Goal: Task Accomplishment & Management: Use online tool/utility

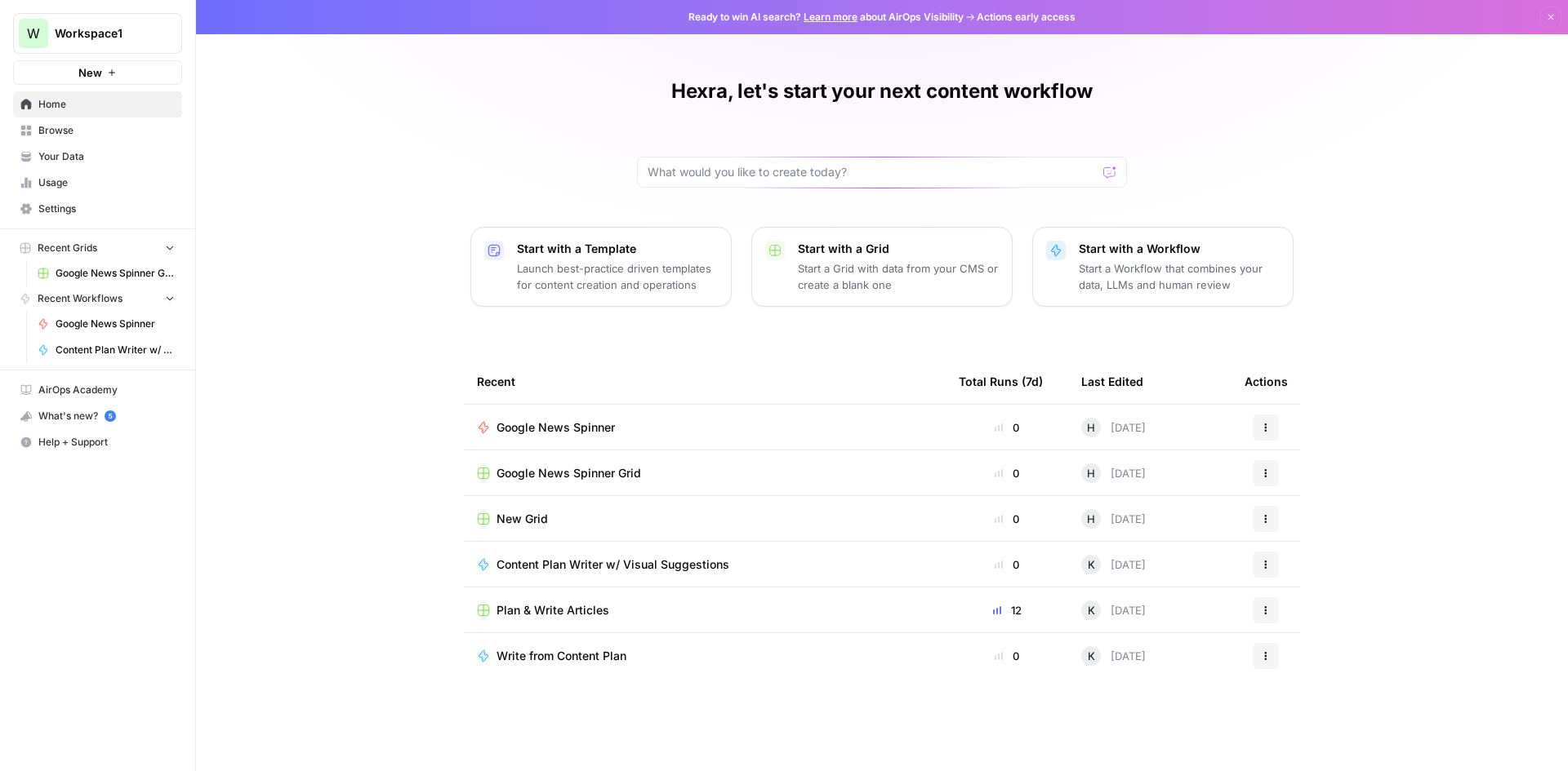
click at [1144, 260] on p "Start a Workflow that combines your data, LLMs and human review" at bounding box center [1179, 276] width 201 height 33
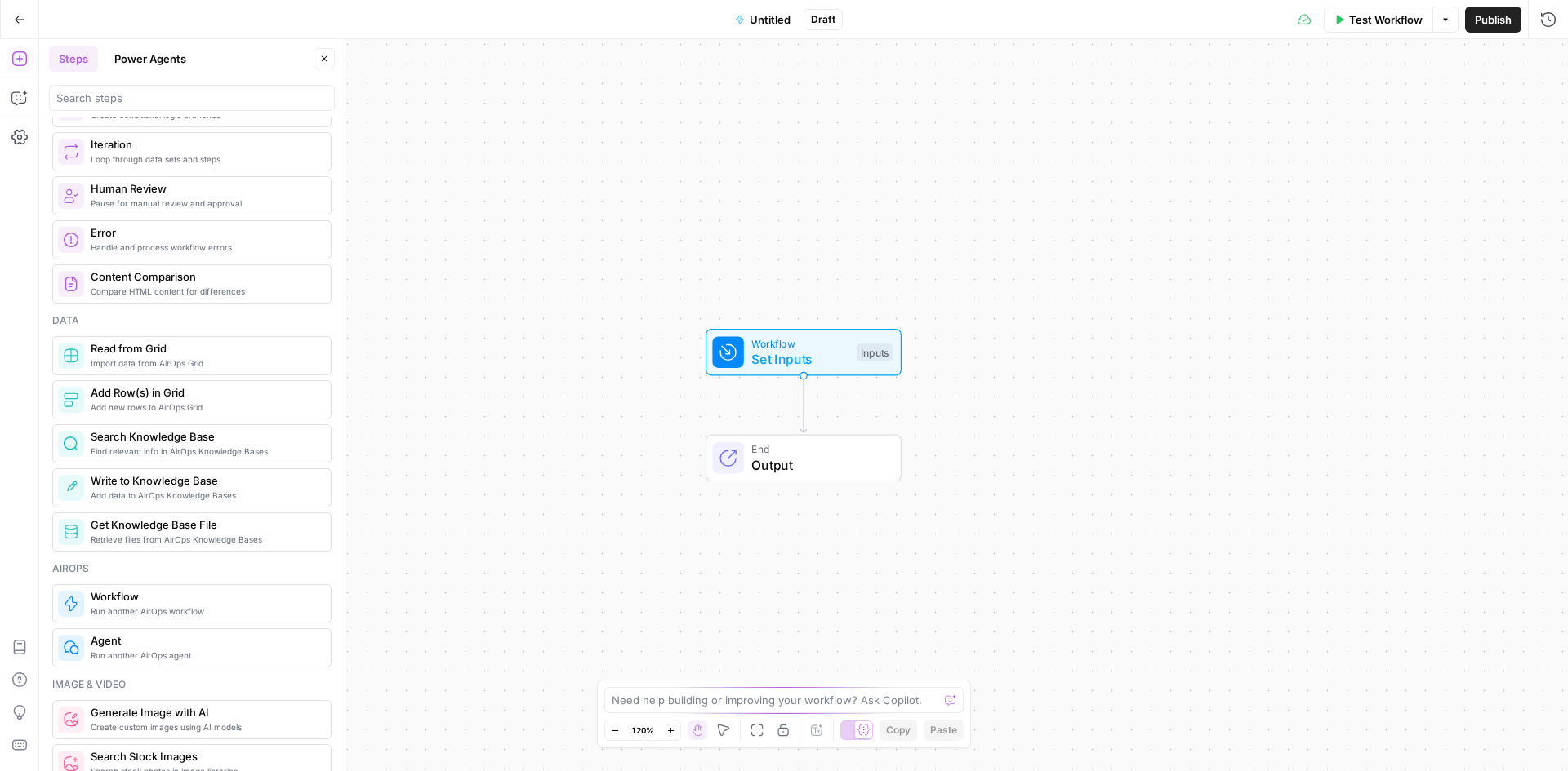
scroll to position [735, 0]
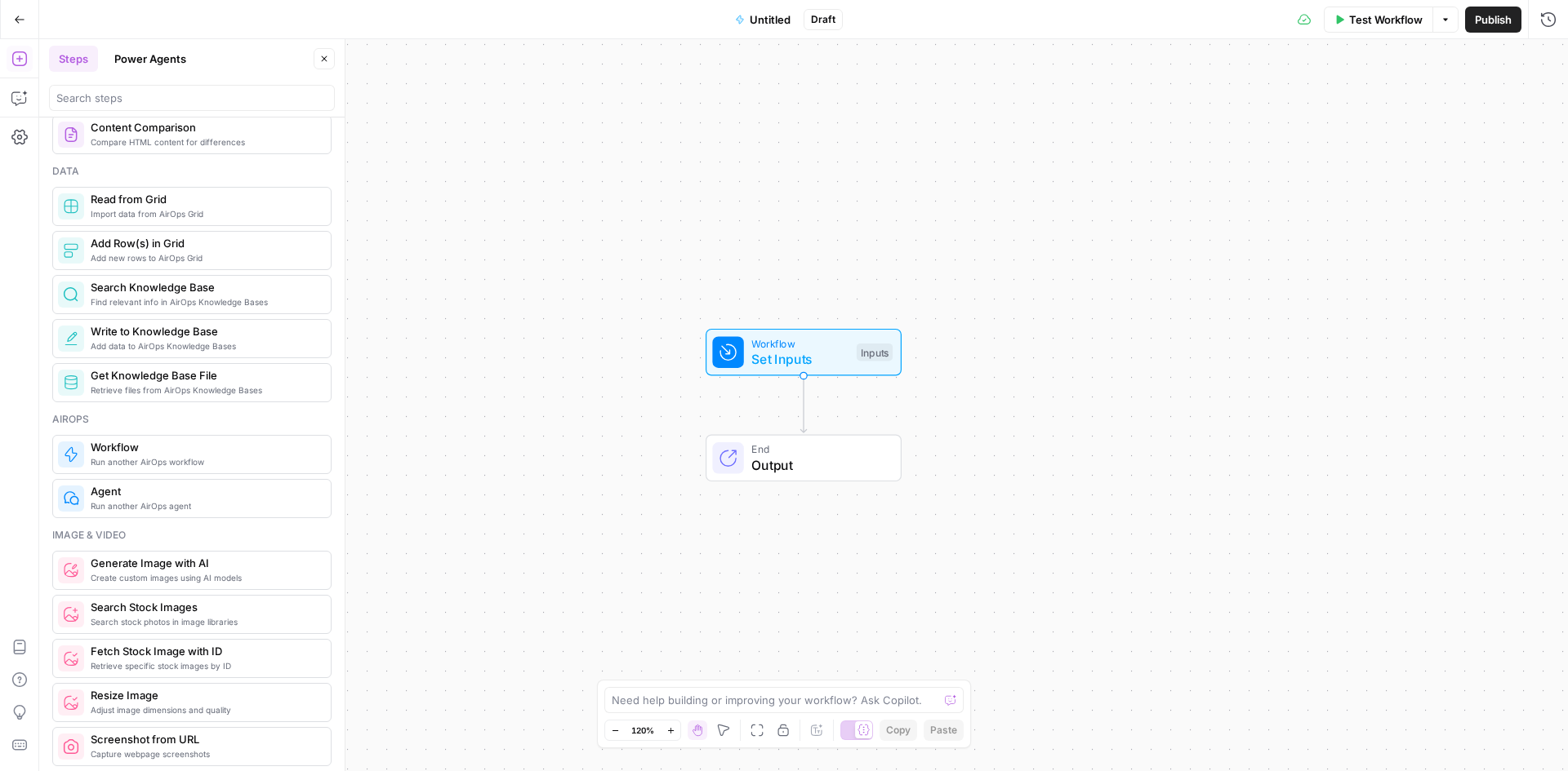
click at [237, 579] on span "Create custom images using AI models" at bounding box center [204, 578] width 227 height 13
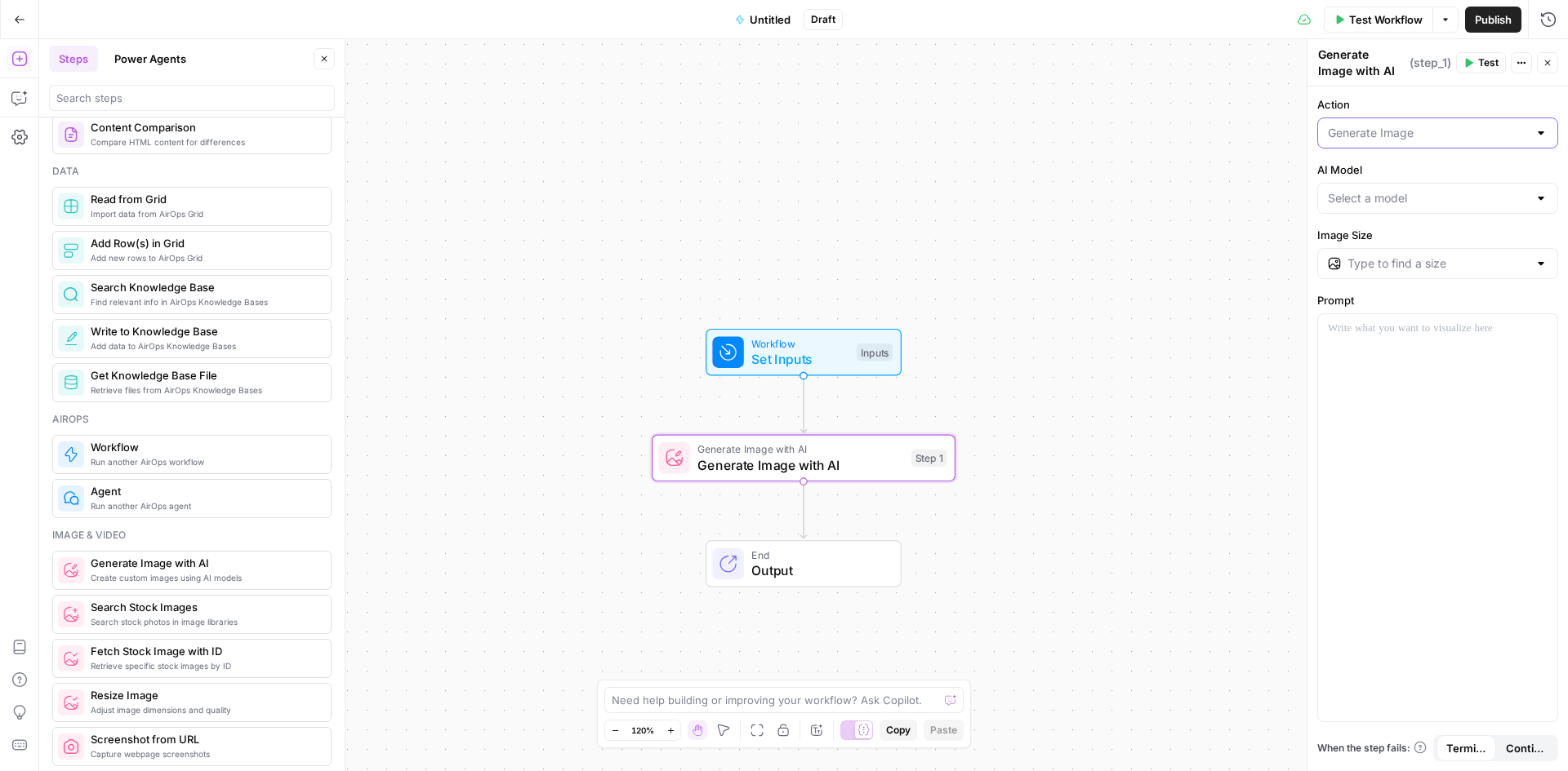
click at [1454, 139] on input "Action" at bounding box center [1429, 133] width 200 height 16
type input "Generate Image"
click at [1432, 367] on div at bounding box center [1438, 518] width 240 height 407
click at [1433, 203] on input "AI Model" at bounding box center [1429, 198] width 200 height 16
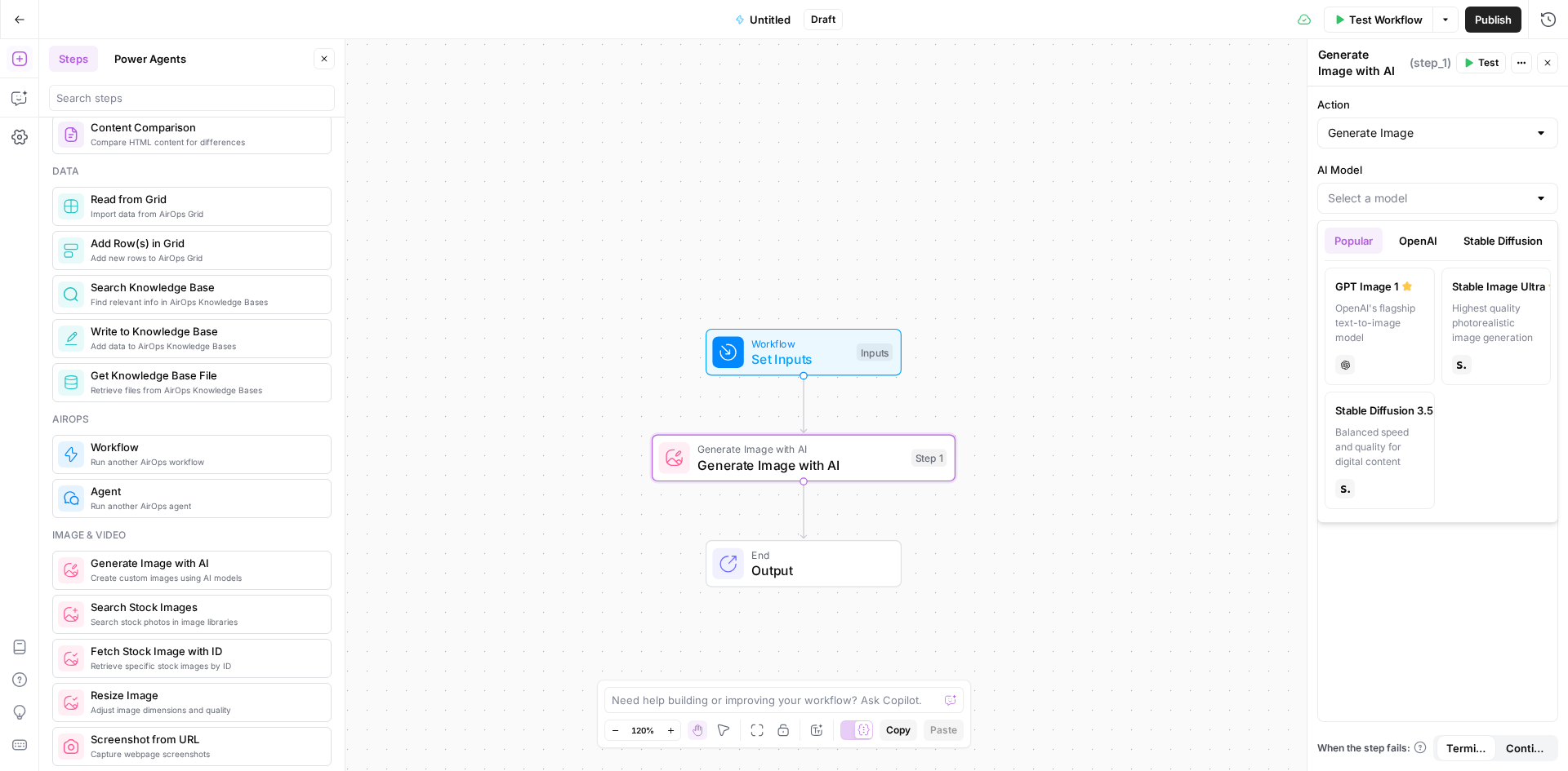
click at [1416, 246] on button "OpenAI" at bounding box center [1418, 240] width 58 height 26
click at [1405, 288] on icon at bounding box center [1407, 286] width 10 height 9
type input "GPT Image 1"
type input "1024×1024"
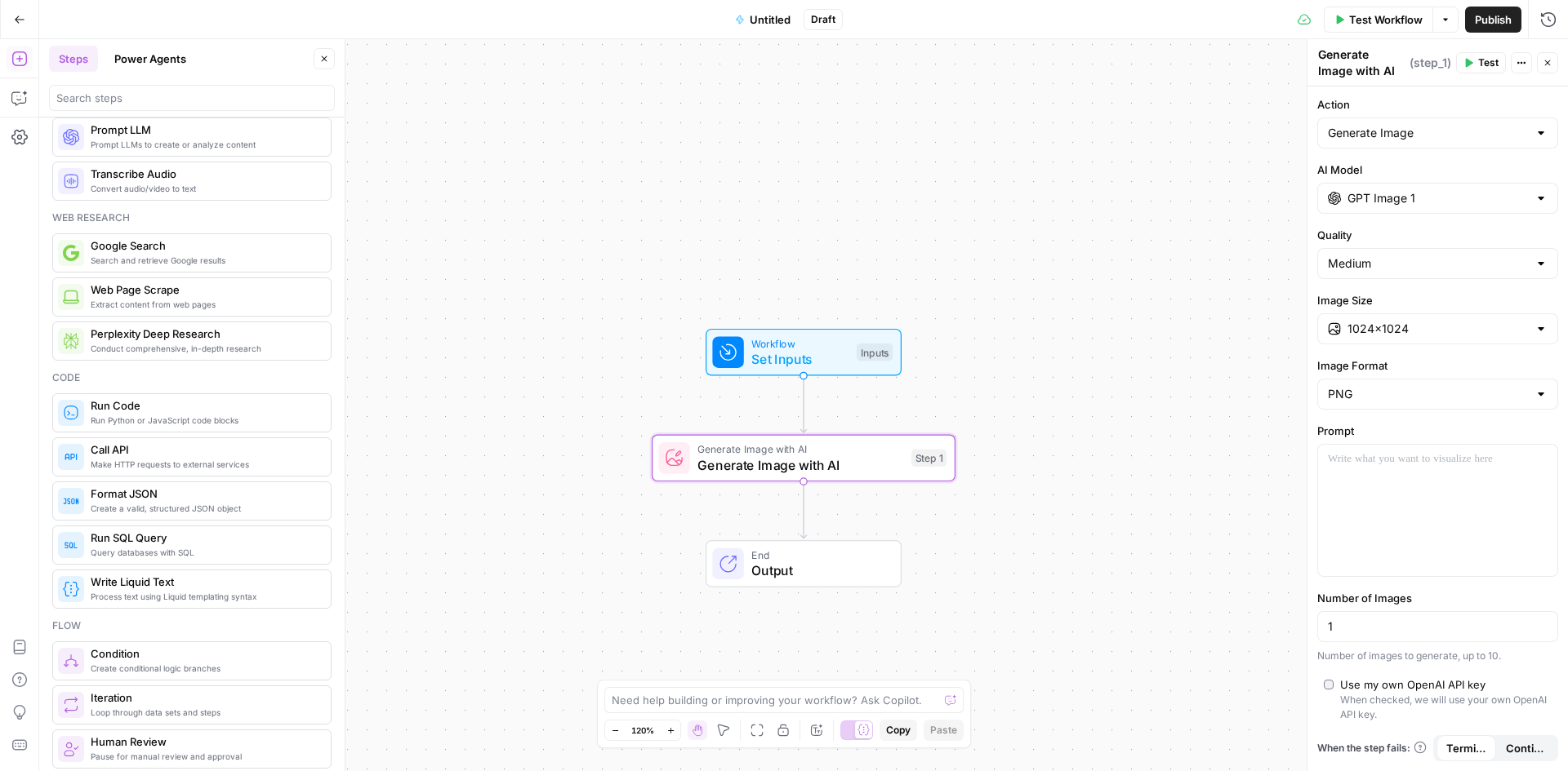
scroll to position [0, 0]
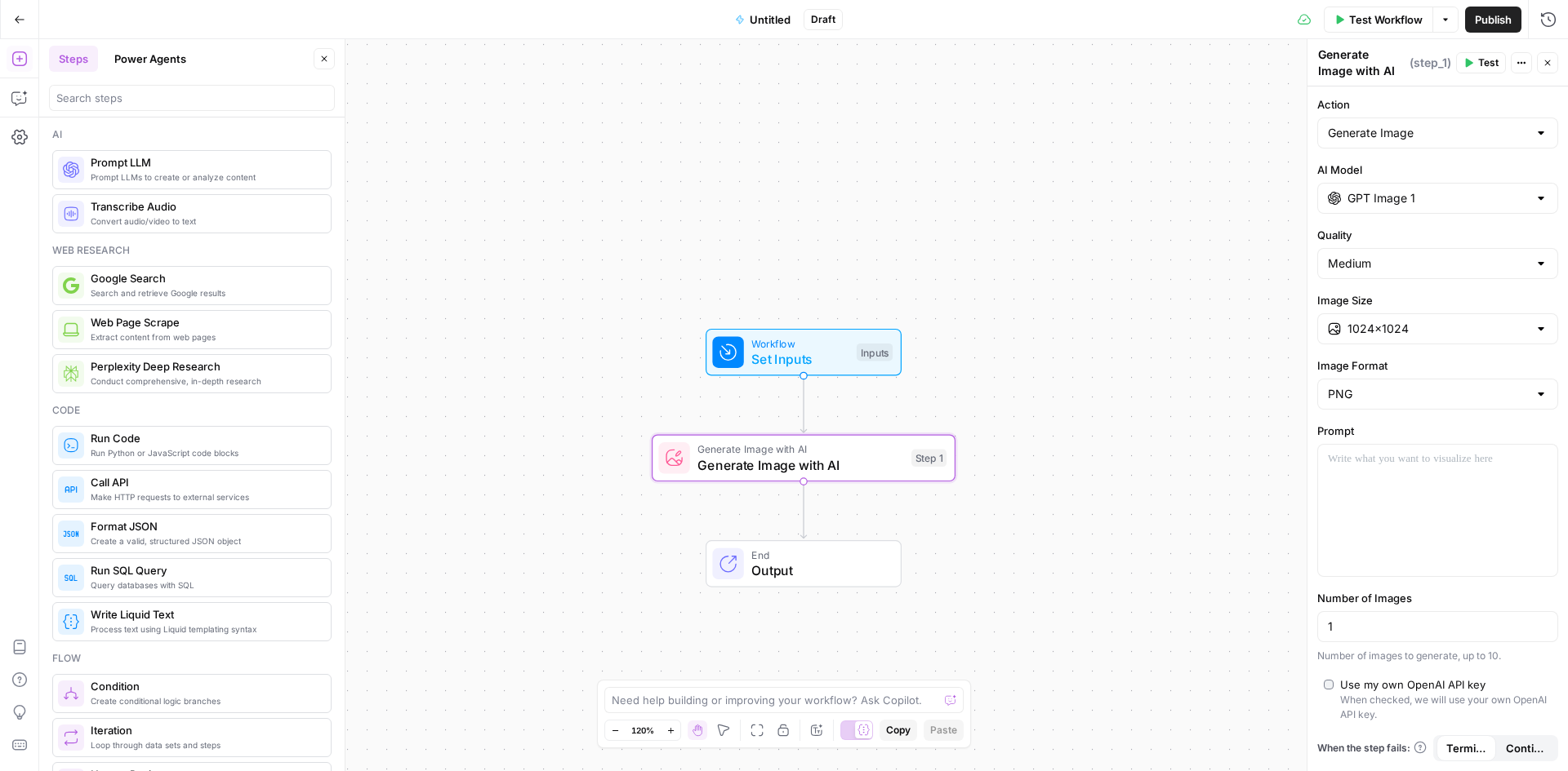
click at [192, 174] on span "Prompt LLMs to create or analyze content" at bounding box center [204, 177] width 227 height 13
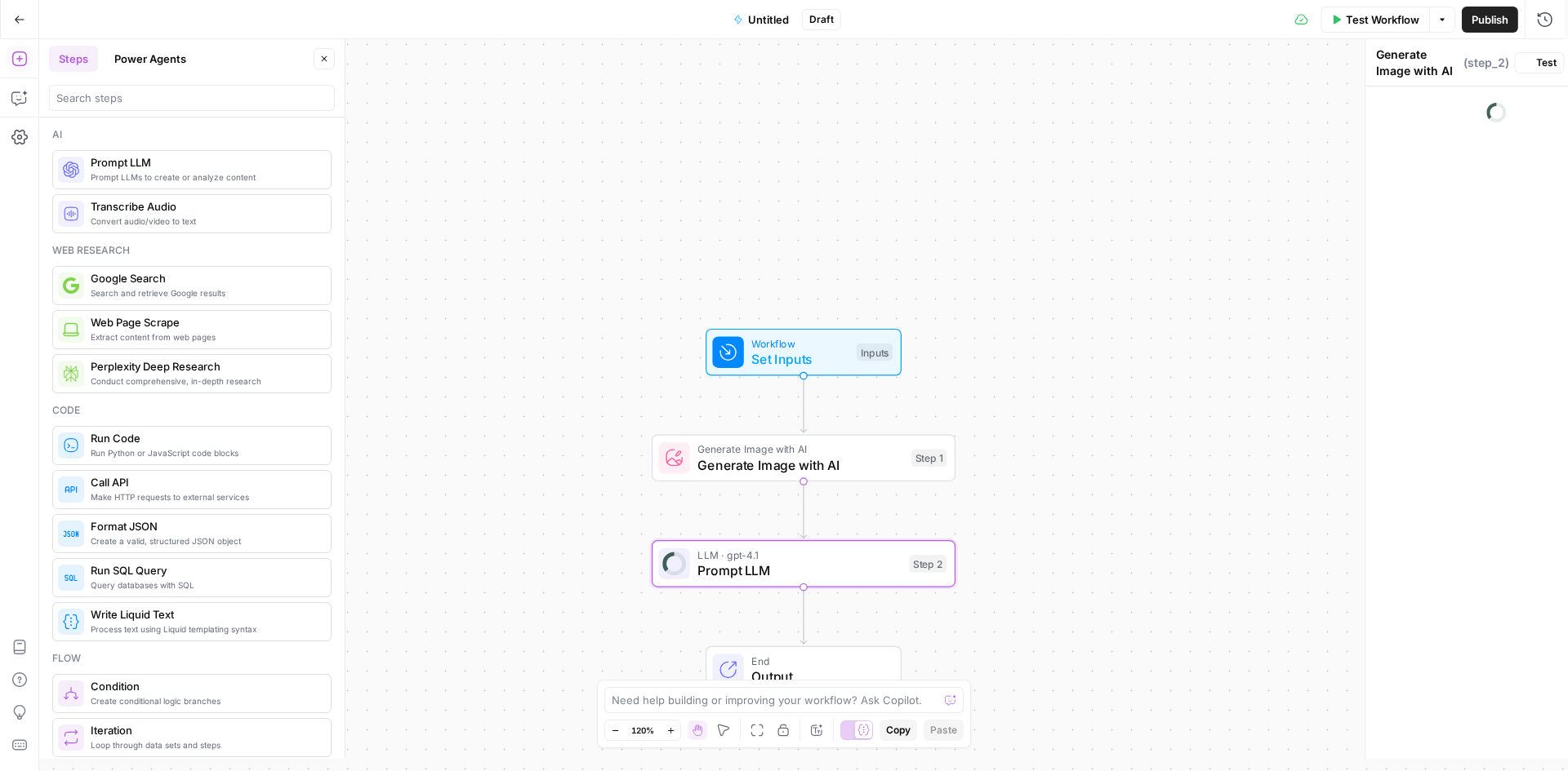
type textarea "Prompt LLM"
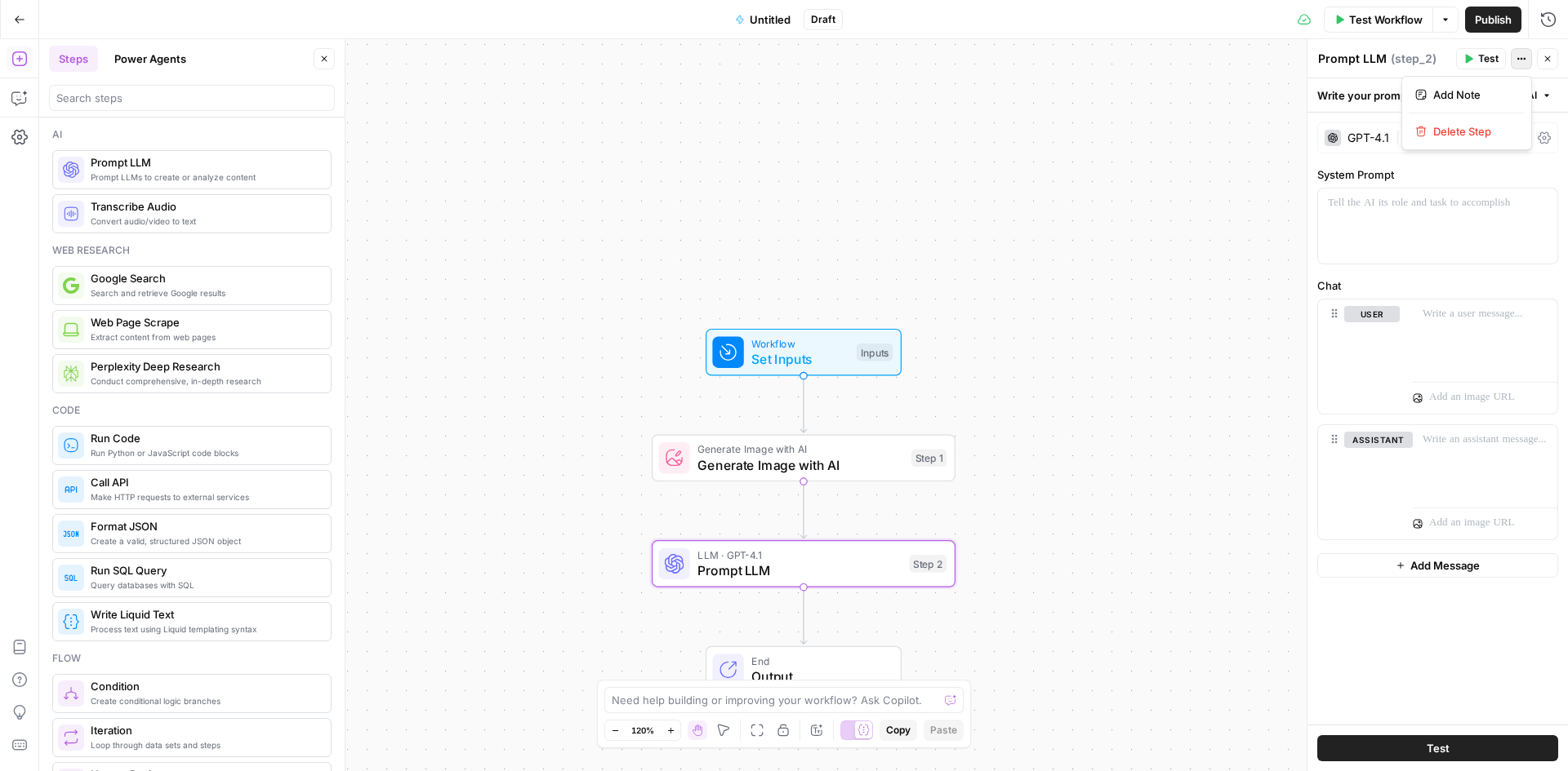
click at [1525, 62] on icon "button" at bounding box center [1522, 58] width 10 height 10
click at [1431, 663] on div "GPT-4.1 | Format Text | Streaming ON | Temp 0.7 System Prompt Chat user assista…" at bounding box center [1437, 418] width 260 height 612
click at [1538, 96] on button "Generate with AI" at bounding box center [1498, 96] width 120 height 21
drag, startPoint x: 1452, startPoint y: 647, endPoint x: 1465, endPoint y: 393, distance: 254.3
click at [1451, 647] on div "GPT-4.1 | Format Text | Streaming ON | Temp 0.7 System Prompt Chat user Delete …" at bounding box center [1437, 418] width 260 height 612
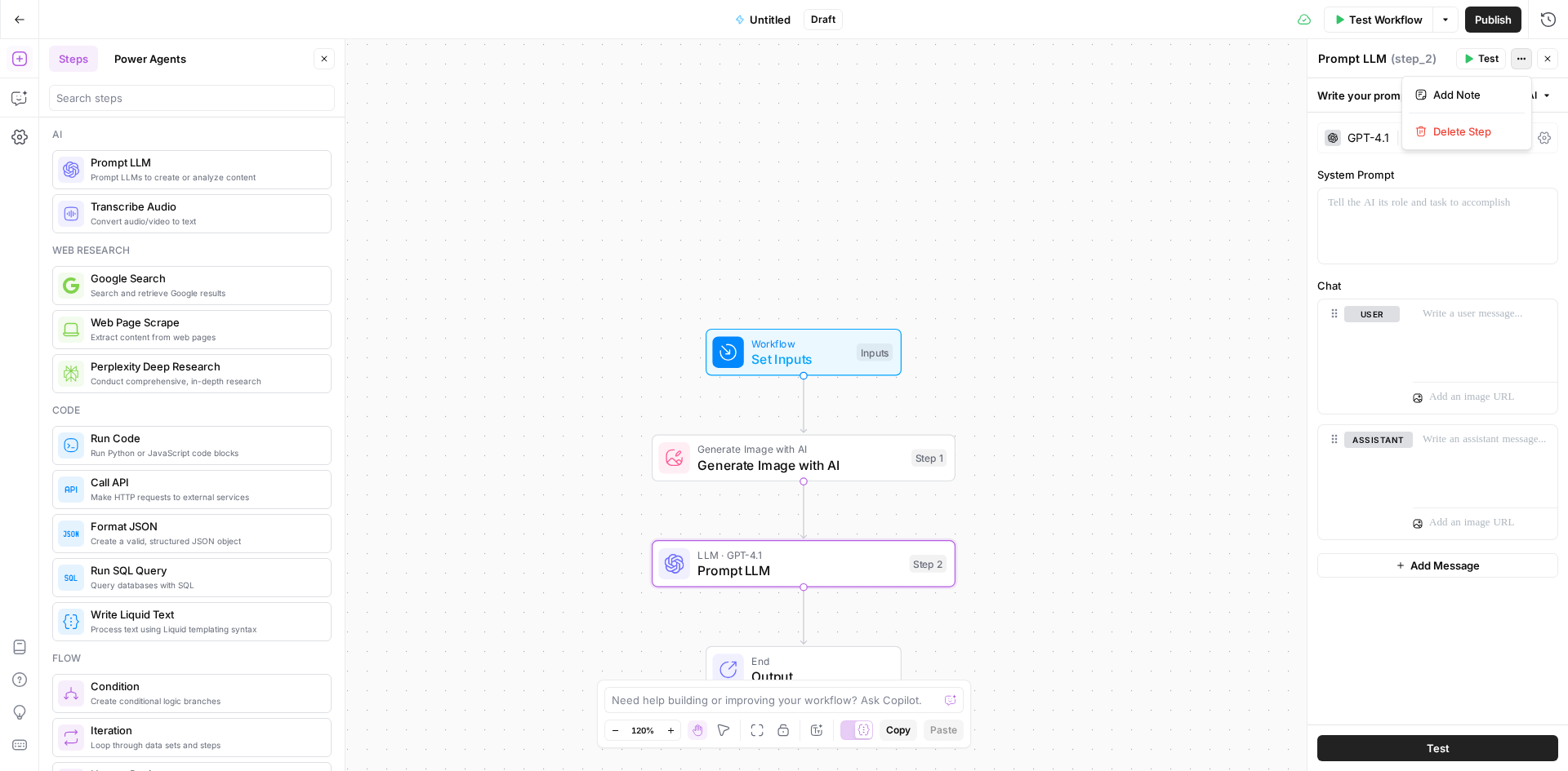
click at [1522, 61] on icon "button" at bounding box center [1522, 58] width 10 height 10
click at [1404, 56] on span "( step_2 )" at bounding box center [1413, 59] width 46 height 16
drag, startPoint x: 1433, startPoint y: 660, endPoint x: 1419, endPoint y: 649, distance: 17.8
click at [1433, 661] on div "GPT-4.1 | Format Text | Streaming ON | Temp 0.7 System Prompt Chat user assista…" at bounding box center [1437, 418] width 260 height 612
click at [1375, 135] on div "GPT-4.1" at bounding box center [1368, 138] width 42 height 12
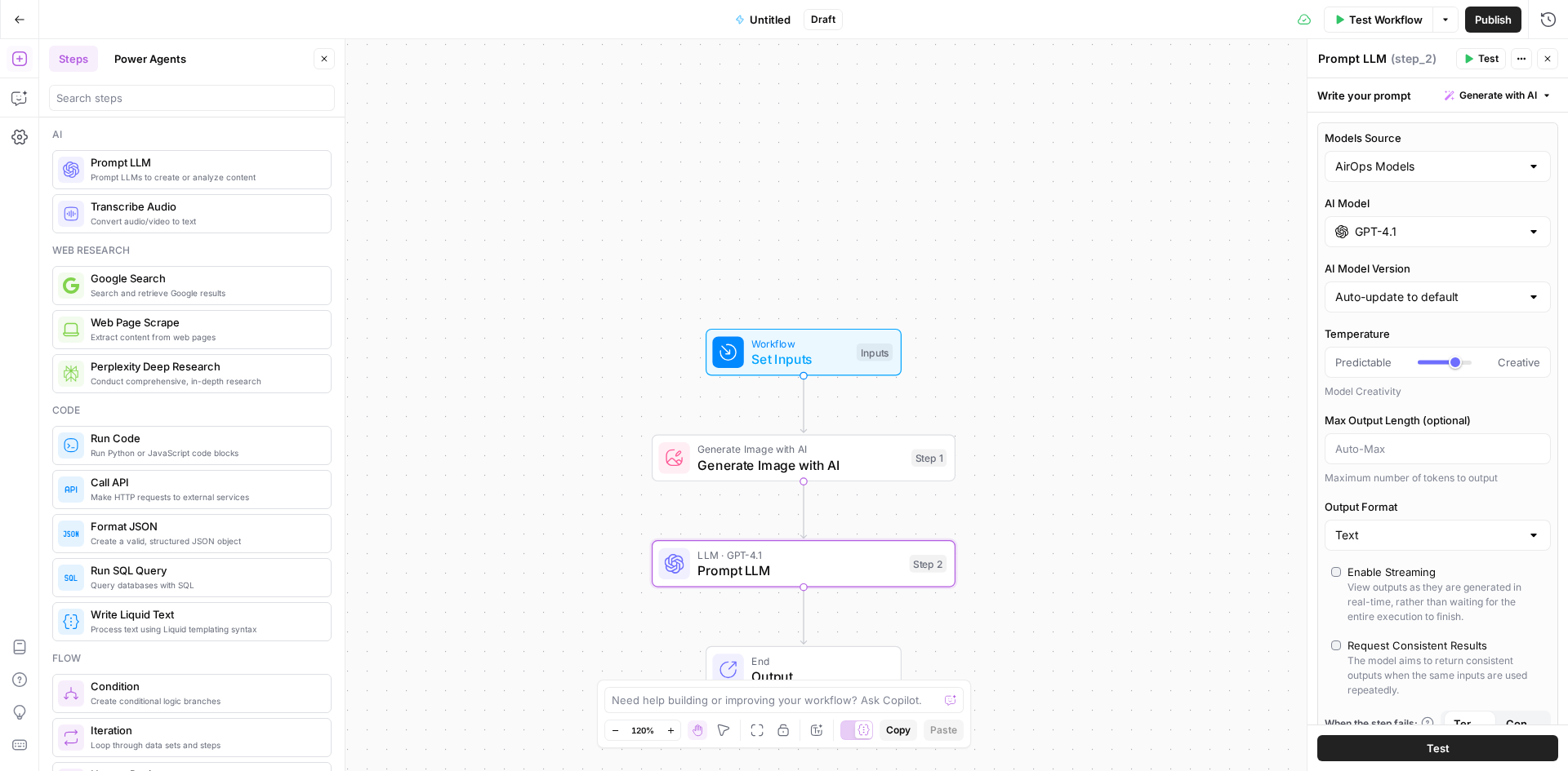
click at [1507, 103] on button "Generate with AI" at bounding box center [1498, 96] width 120 height 21
click at [1370, 96] on div "Write your prompt Generate with AI" at bounding box center [1437, 95] width 260 height 33
click at [1461, 182] on div "Models Source AirOps Models AI Model GPT-4.1 AI Model Version Auto-update to de…" at bounding box center [1438, 453] width 241 height 661
click at [1461, 177] on div "AirOps Models" at bounding box center [1437, 166] width 226 height 31
click at [1426, 231] on span "My Models" at bounding box center [1428, 230] width 180 height 16
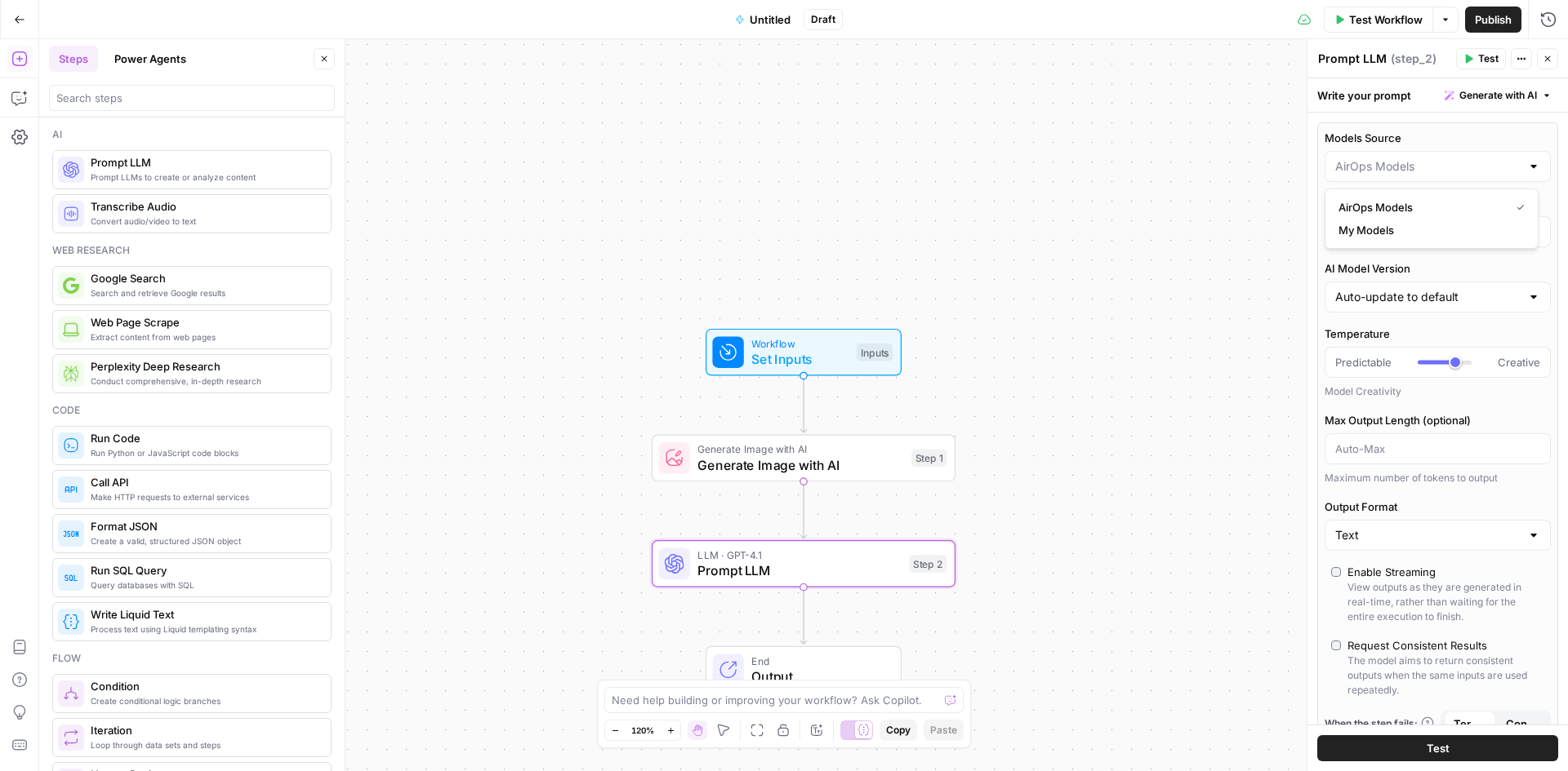
type input "My Models"
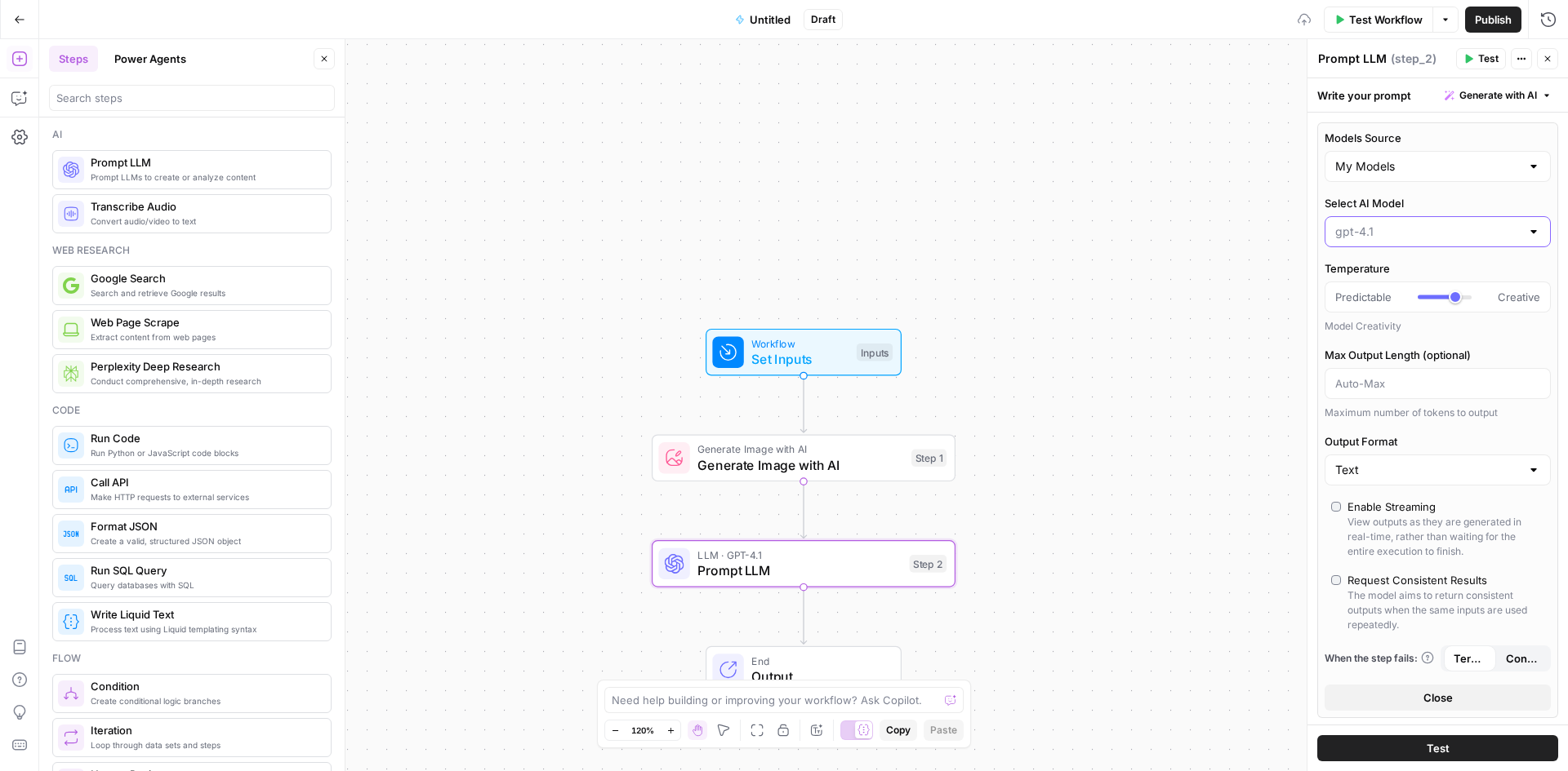
click at [1488, 238] on input "Select AI Model" at bounding box center [1428, 231] width 185 height 16
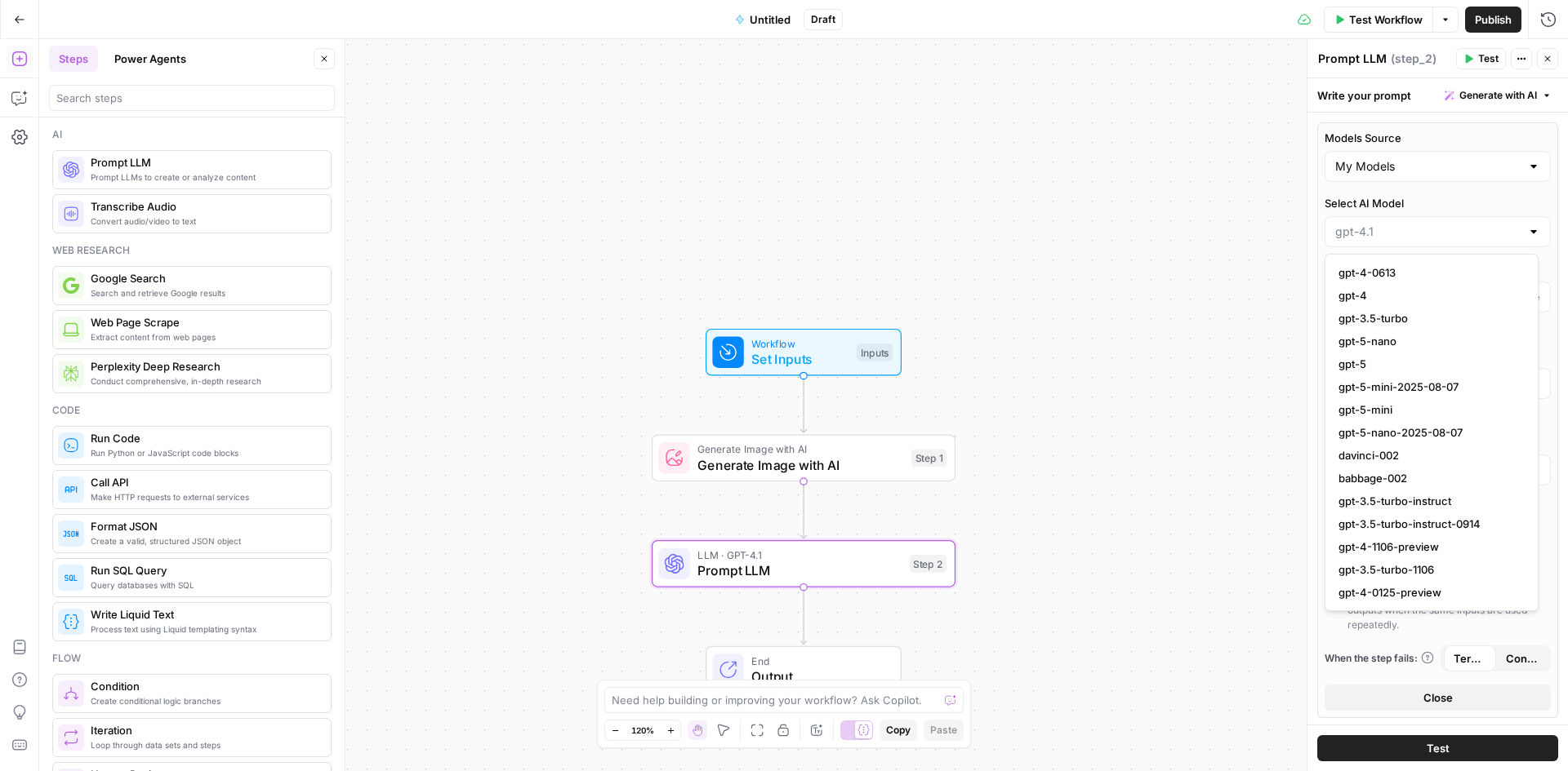
type input "gpt-4.1"
click at [1471, 194] on div "Models Source My Models Select AI Model gpt-4.1 Temperature Predictable Creativ…" at bounding box center [1438, 420] width 241 height 596
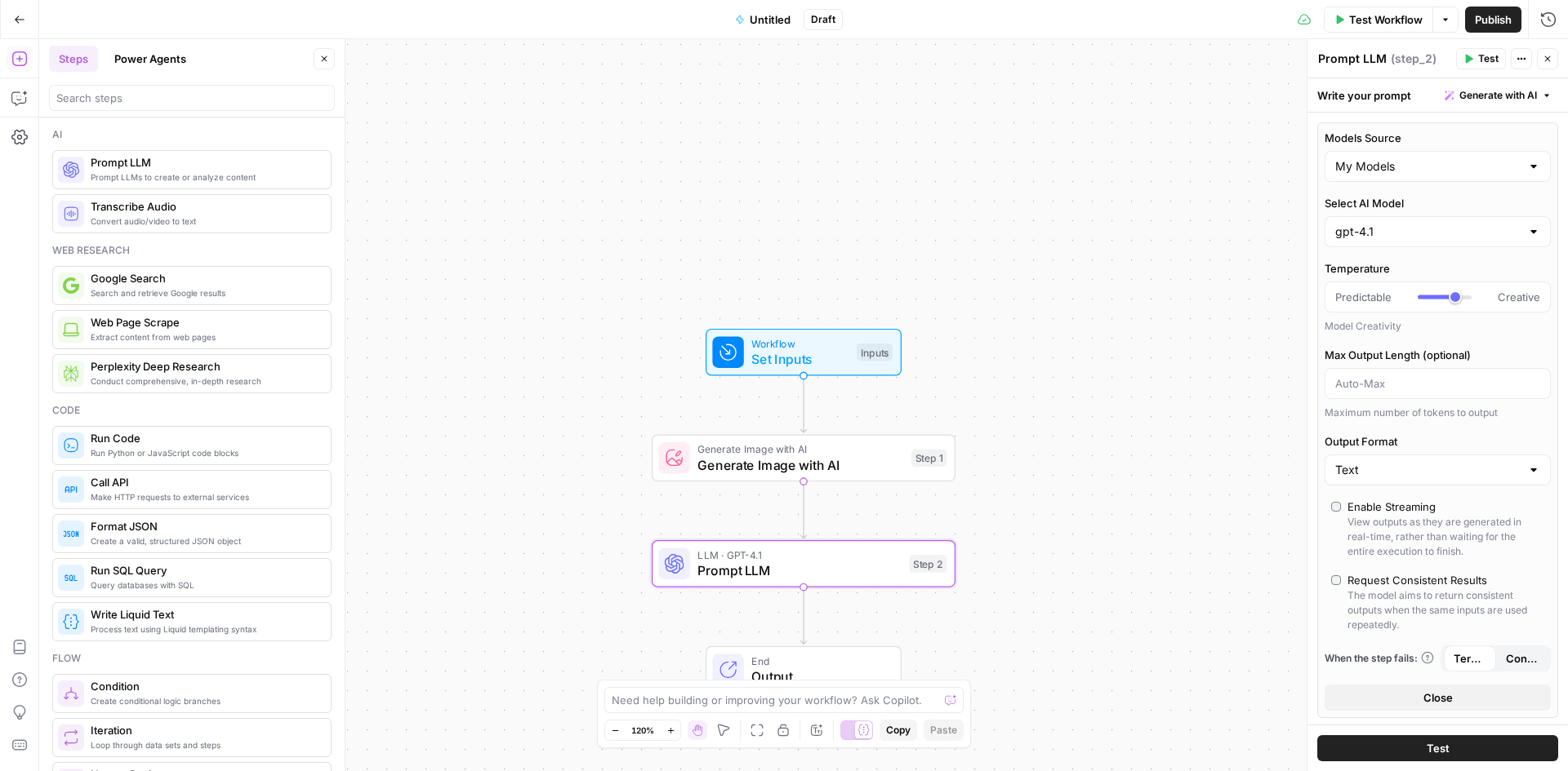
click at [1464, 156] on div "My Models" at bounding box center [1437, 166] width 226 height 31
click at [1461, 174] on input "Models Source" at bounding box center [1428, 166] width 185 height 16
click at [1437, 212] on span "AirOps Models" at bounding box center [1428, 207] width 180 height 16
type input "AirOps Models"
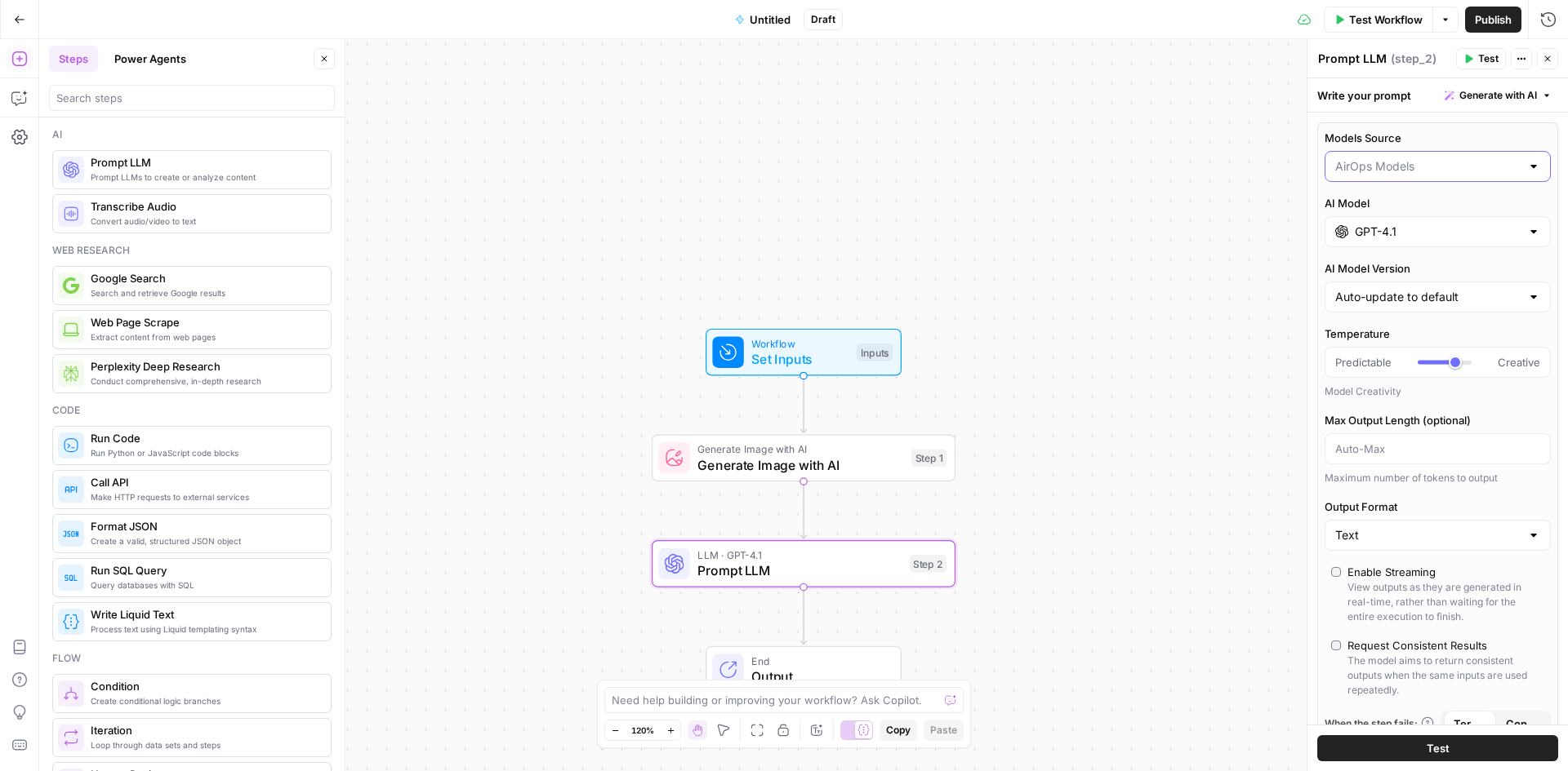
click at [1438, 172] on input "Models Source" at bounding box center [1428, 166] width 185 height 16
click at [1429, 223] on span "My Models" at bounding box center [1428, 230] width 180 height 16
type input "My Models"
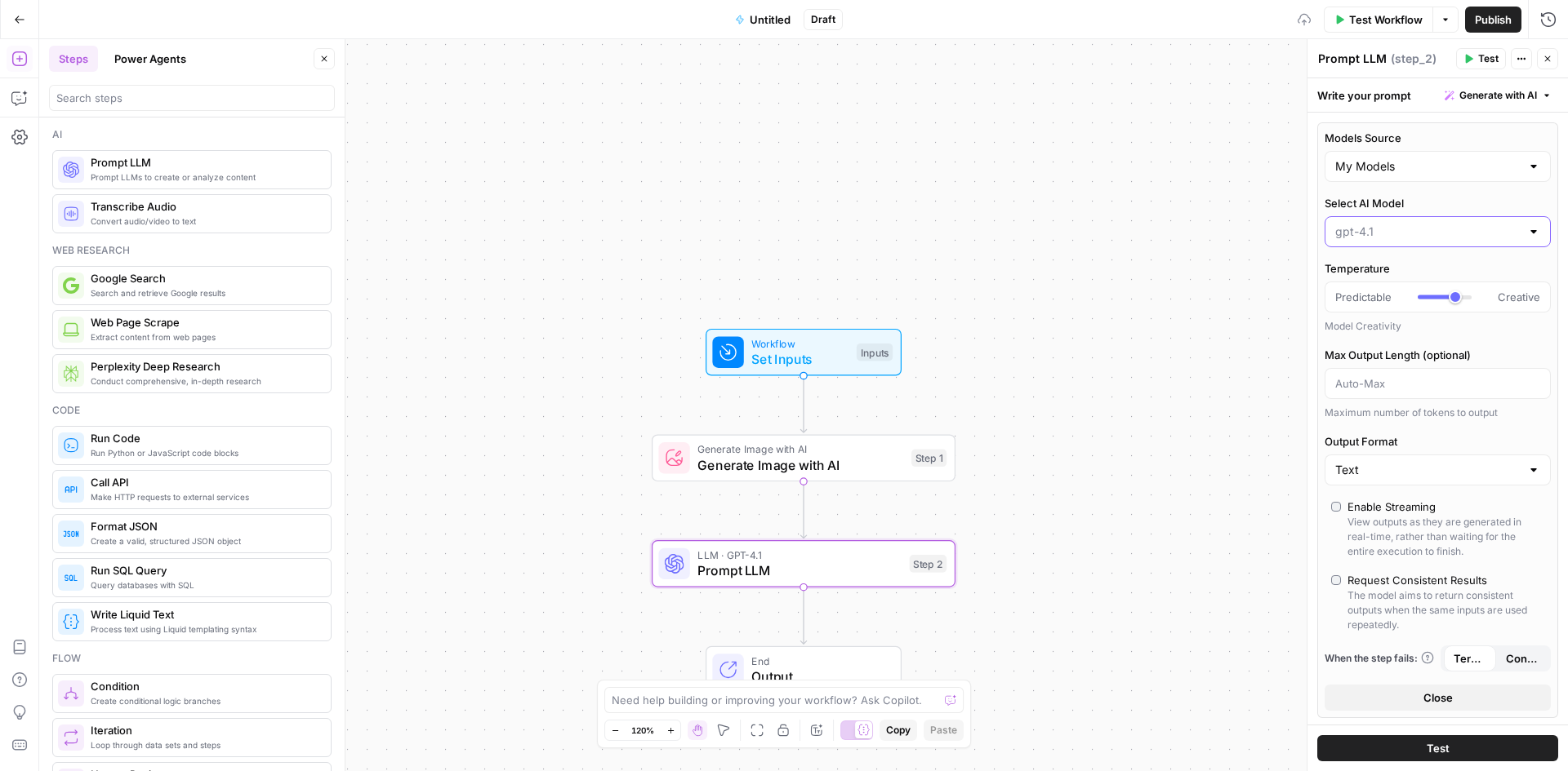
click at [1458, 227] on input "Select AI Model" at bounding box center [1428, 231] width 185 height 16
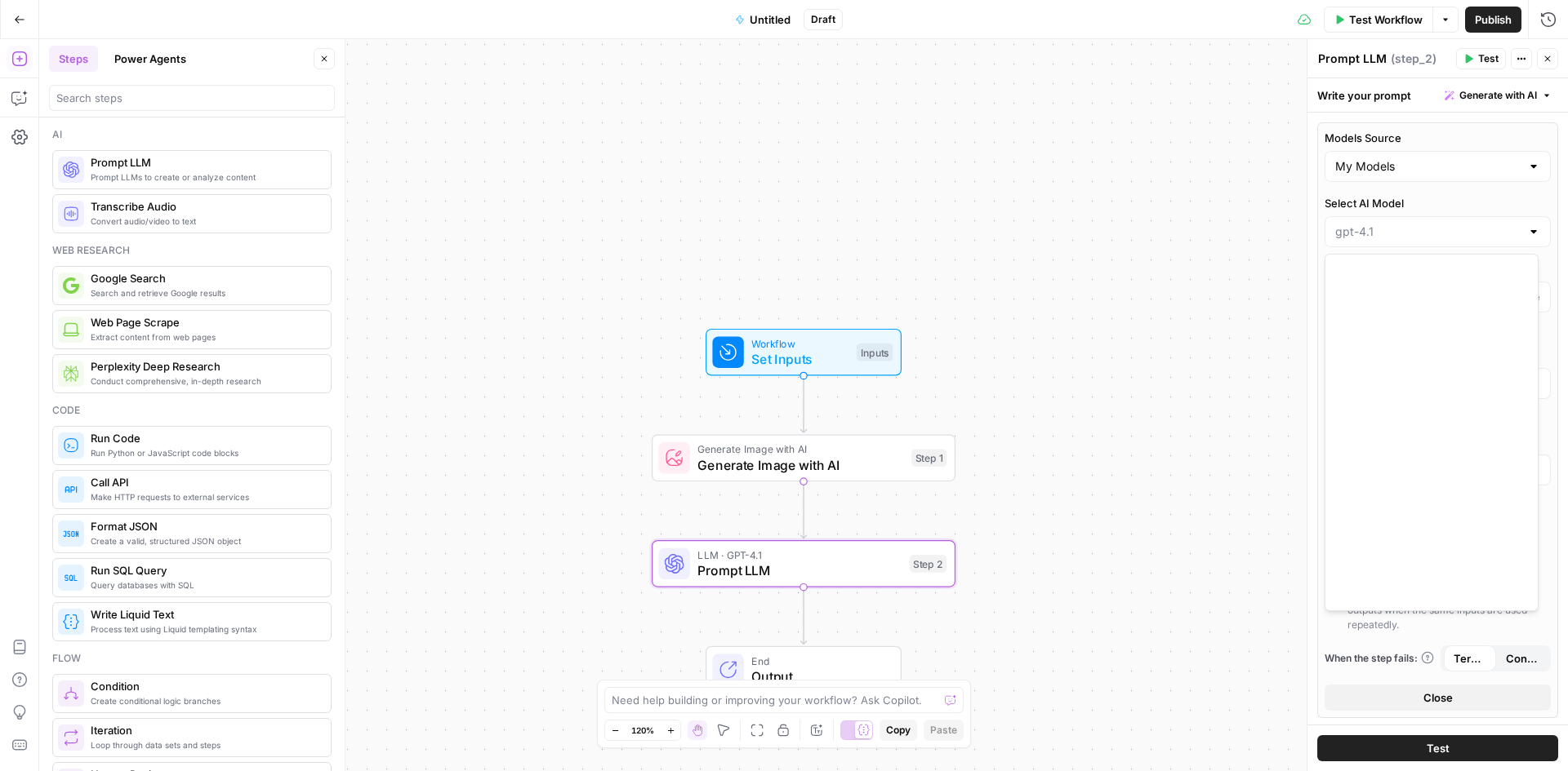
scroll to position [680, 0]
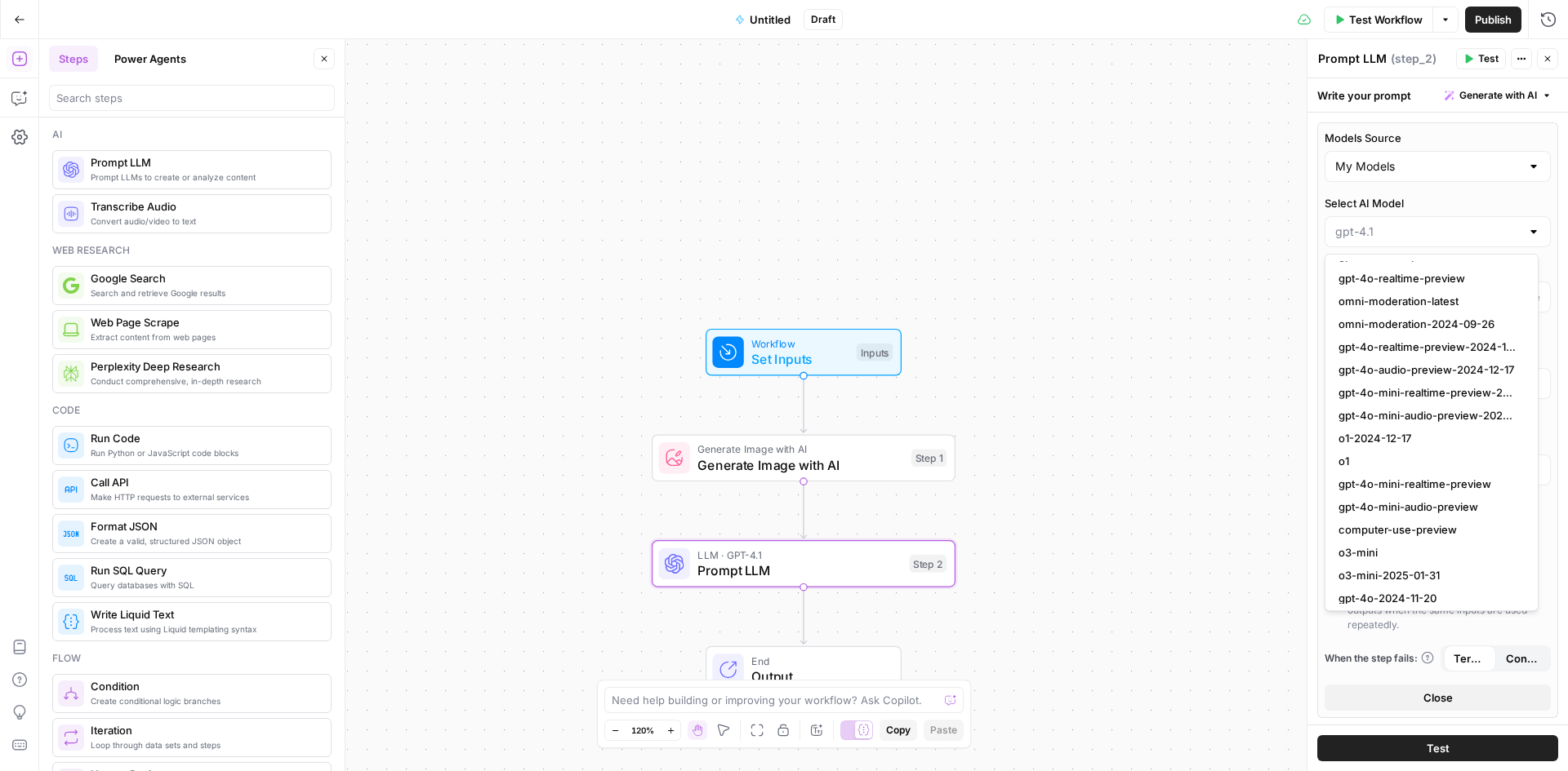
type input "gpt-4.1"
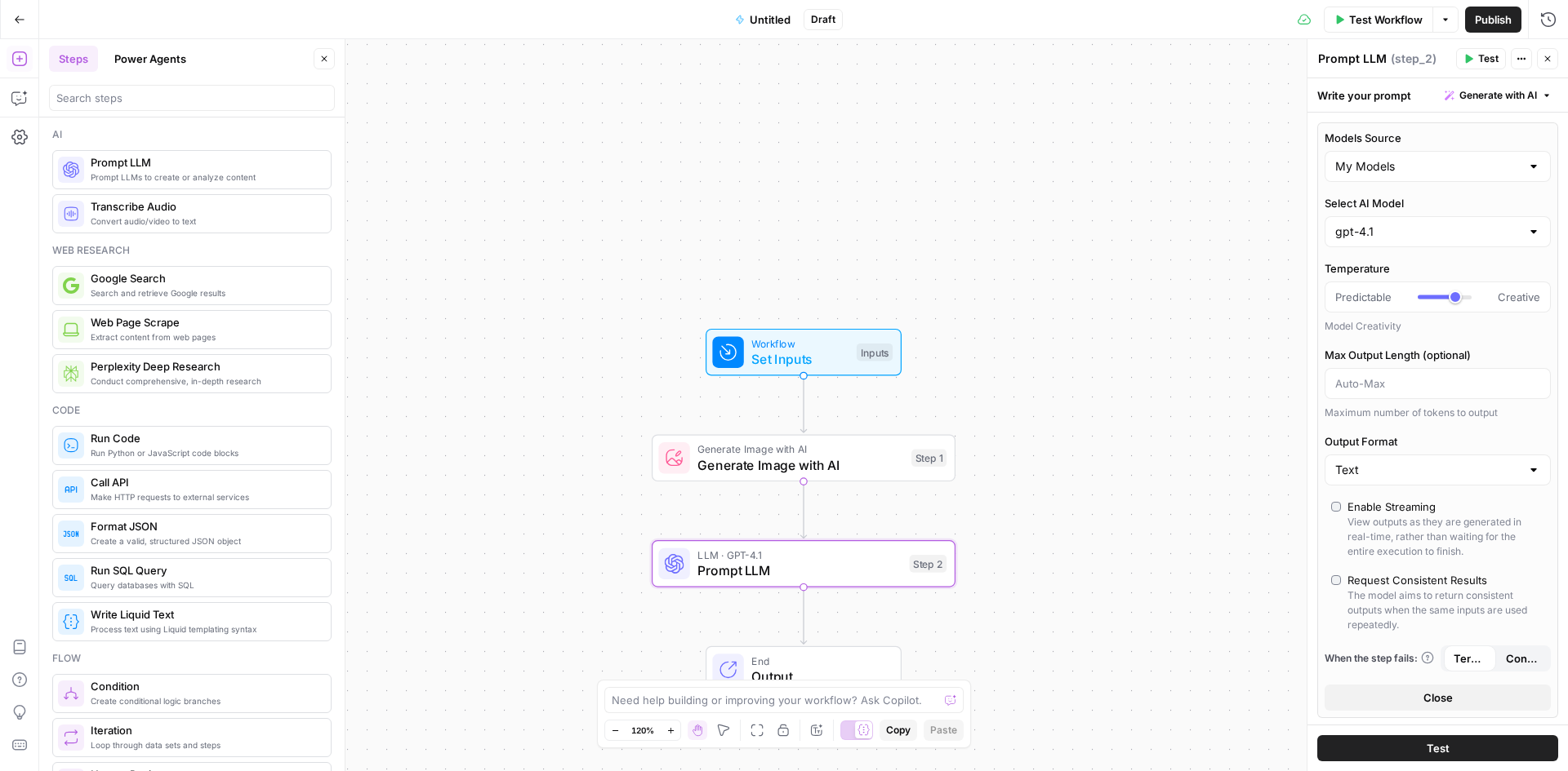
click at [1468, 188] on div "Models Source My Models Select AI Model gpt-4.1 Temperature Predictable Creativ…" at bounding box center [1438, 420] width 241 height 596
click at [1451, 232] on input "Select AI Model" at bounding box center [1428, 231] width 185 height 16
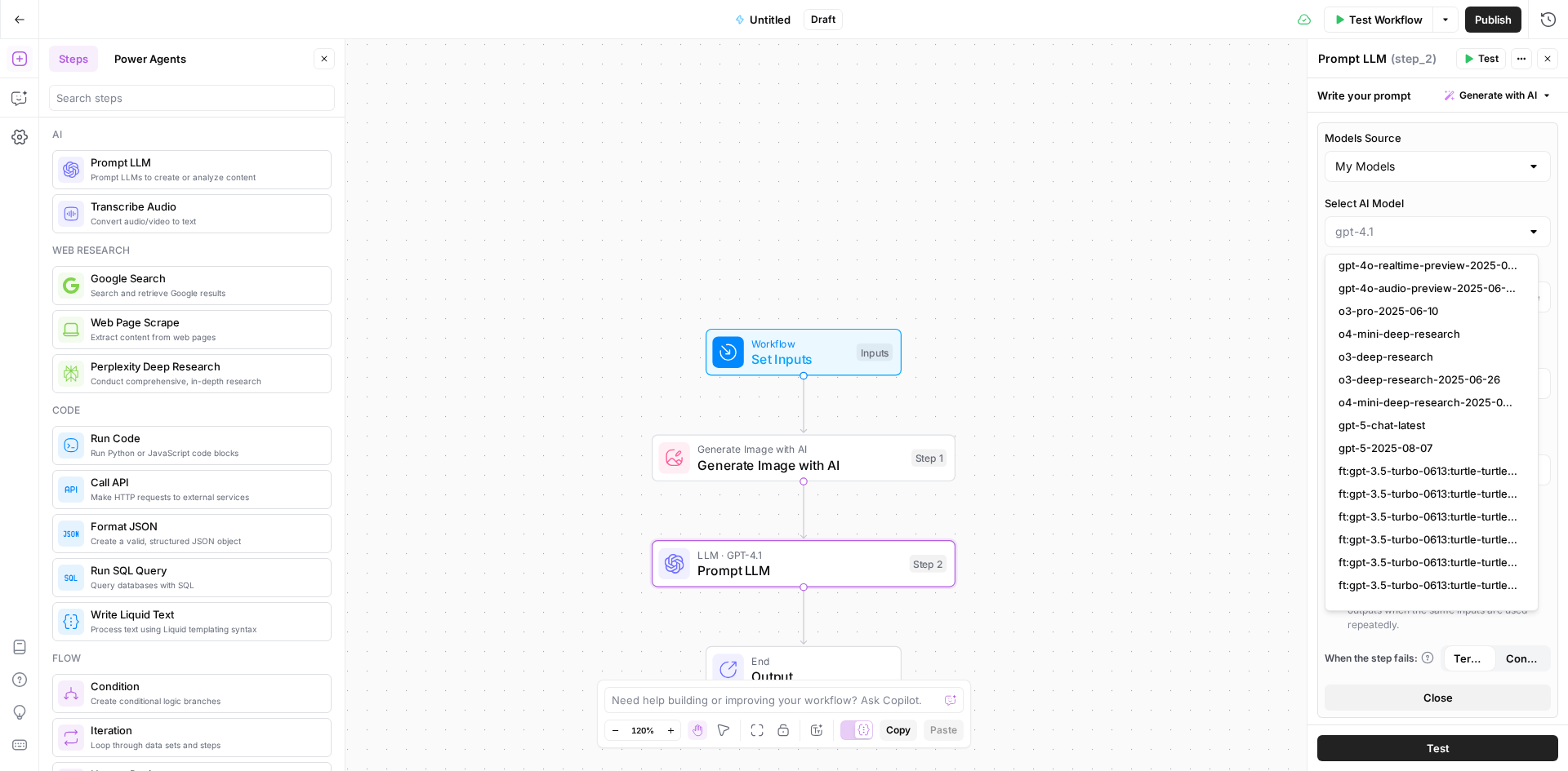
scroll to position [882, 0]
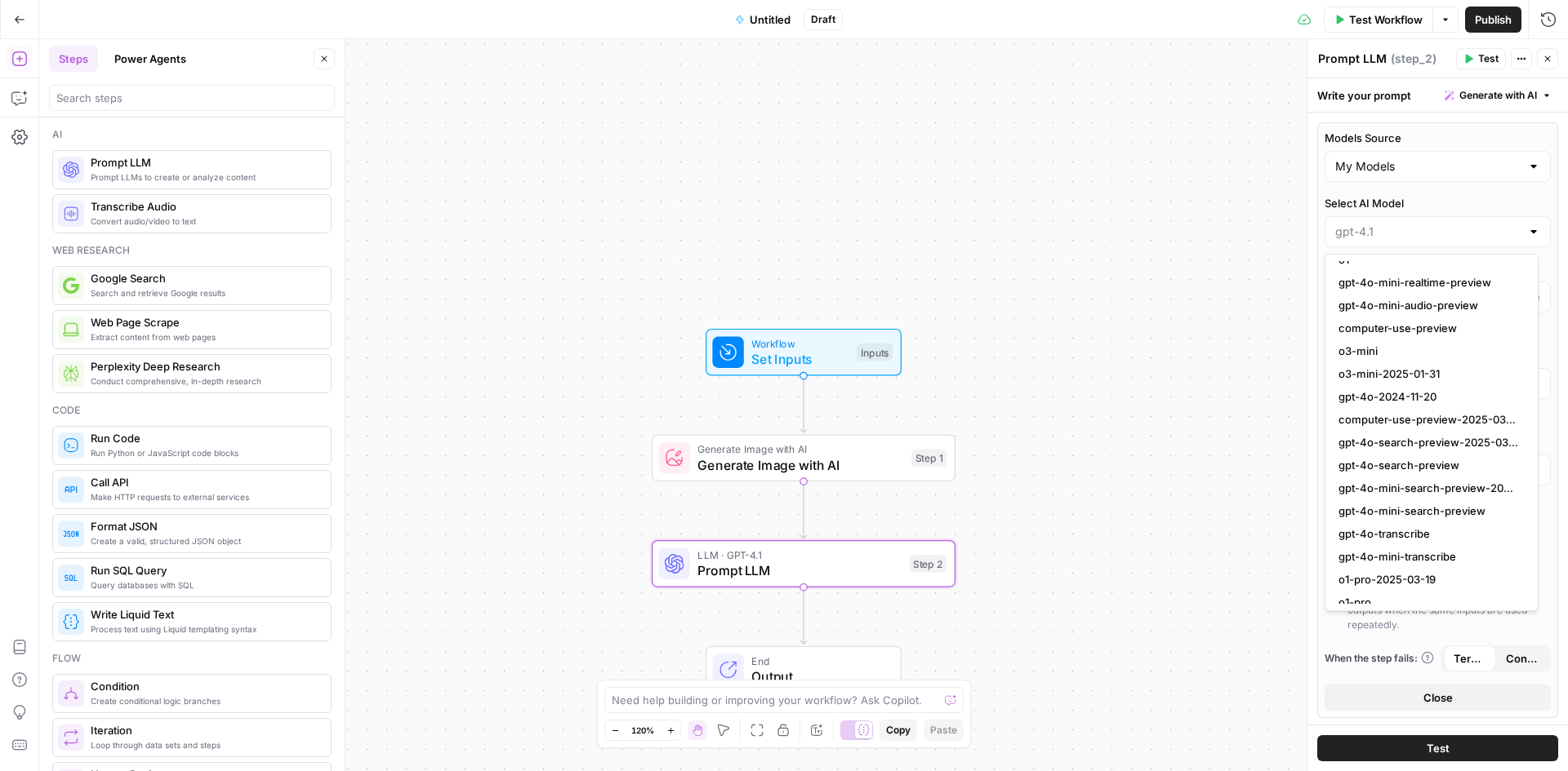
type input "gpt-4.1"
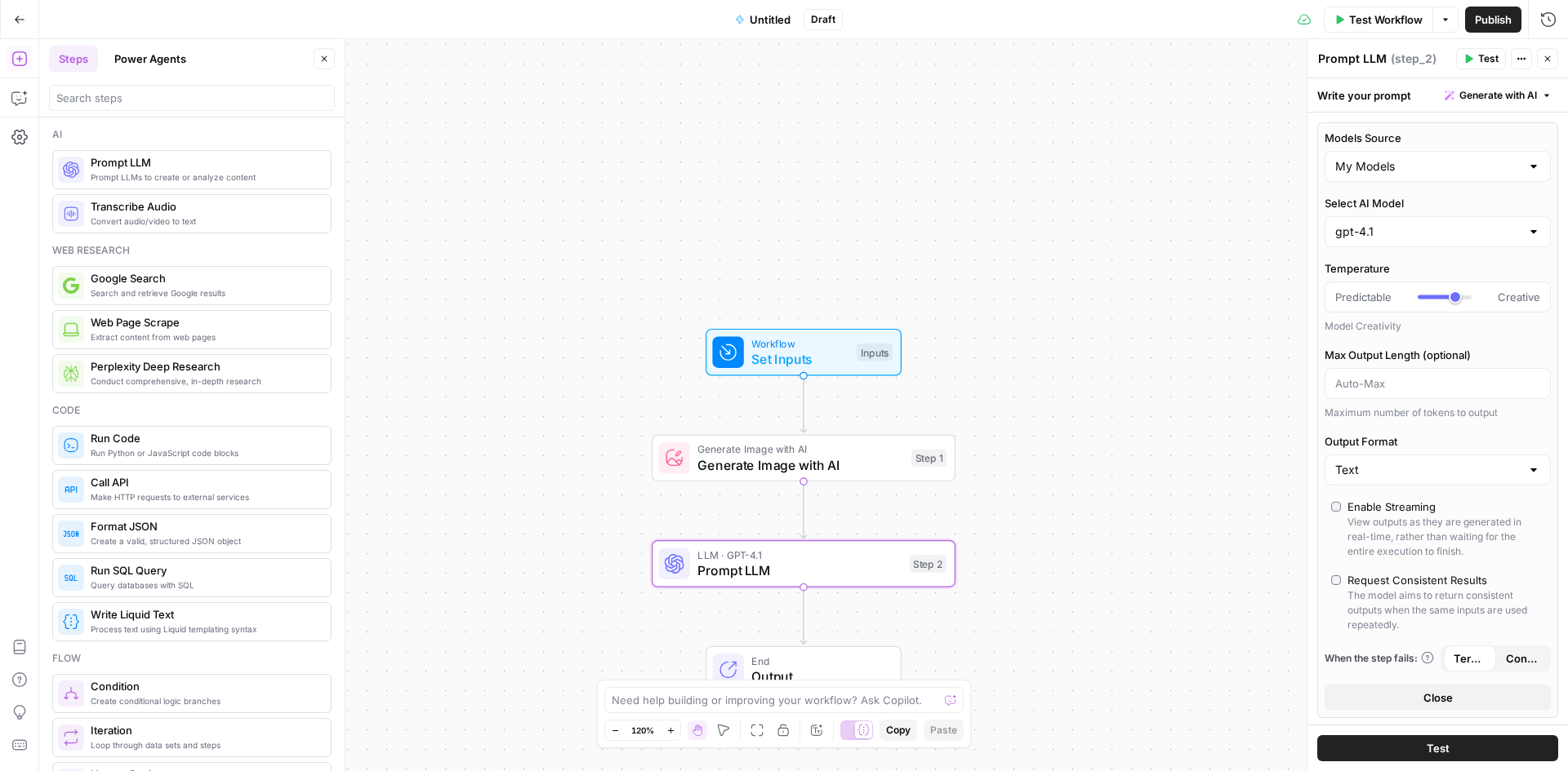
click at [1461, 200] on label "Select AI Model" at bounding box center [1437, 203] width 226 height 16
click at [1461, 223] on input "gpt-4.1" at bounding box center [1428, 231] width 185 height 16
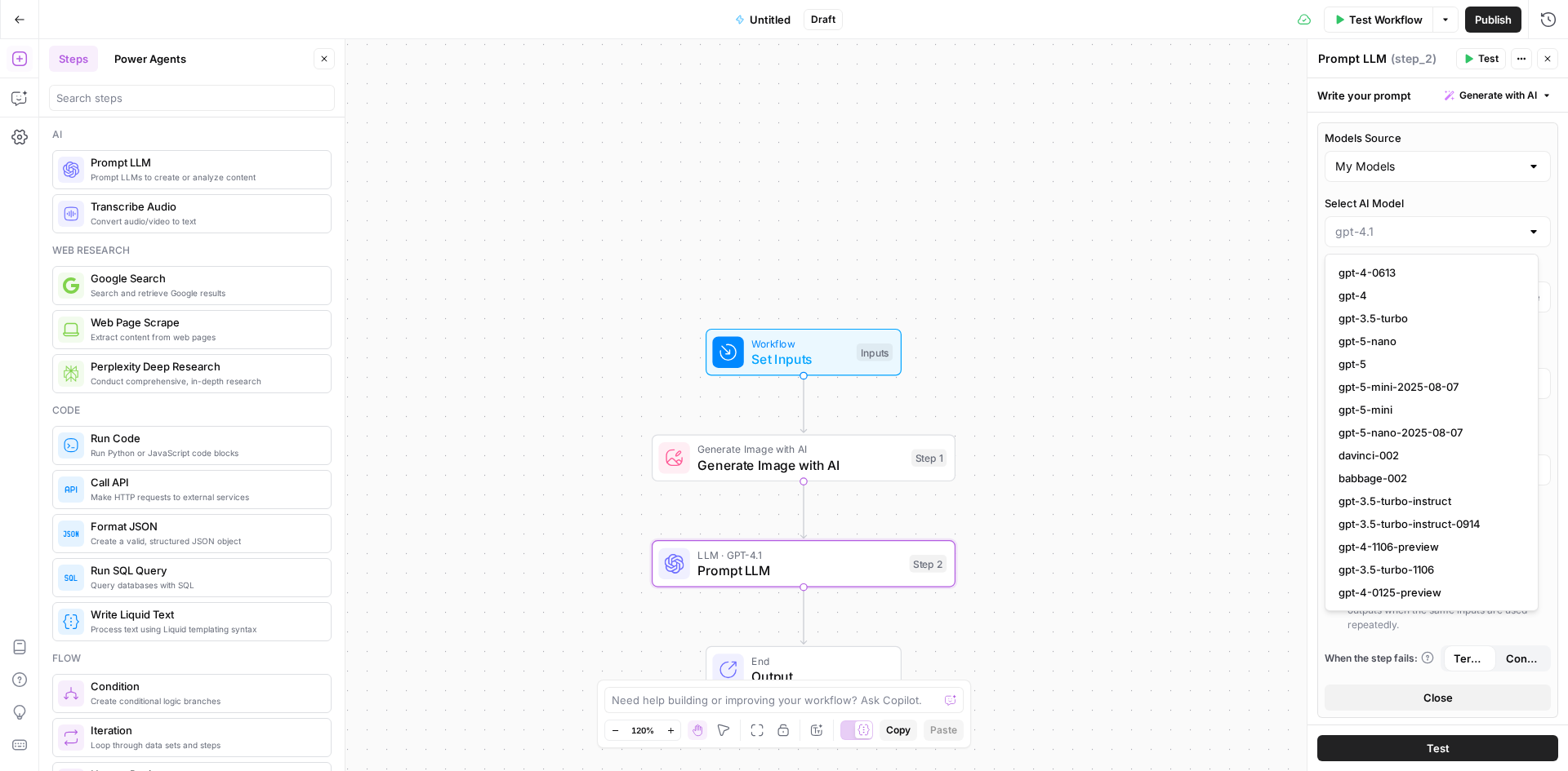
type input "gpt-4.1"
click at [1453, 201] on label "Select AI Model" at bounding box center [1437, 203] width 226 height 16
click at [1453, 223] on input "gpt-4.1" at bounding box center [1428, 231] width 185 height 16
type input "gpt-4.1"
click at [1268, 194] on div "Workflow Set Inputs Inputs Generate Image with AI Generate Image with AI Step 1…" at bounding box center [804, 405] width 1529 height 732
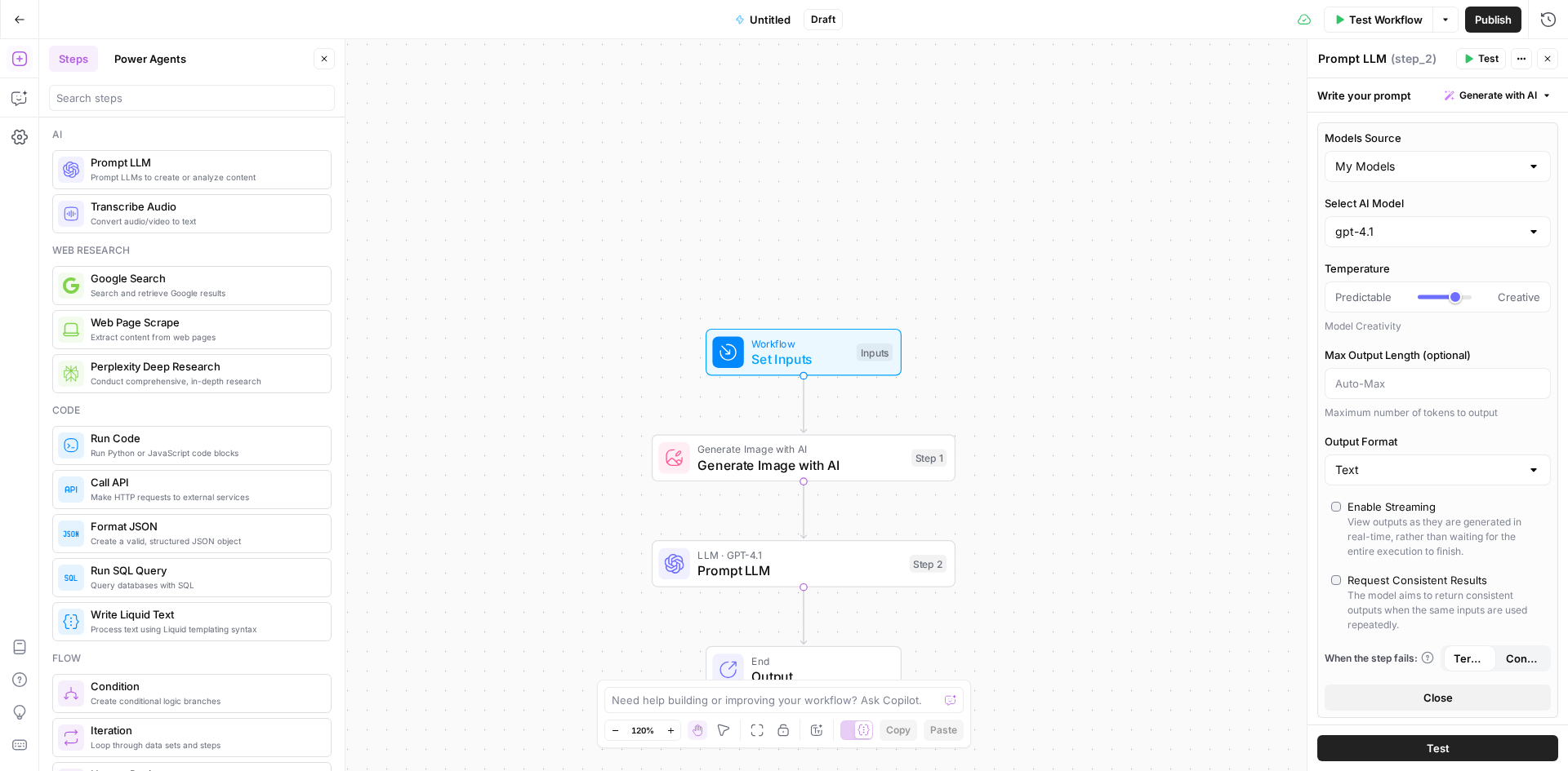
click at [1395, 375] on div at bounding box center [1437, 383] width 226 height 31
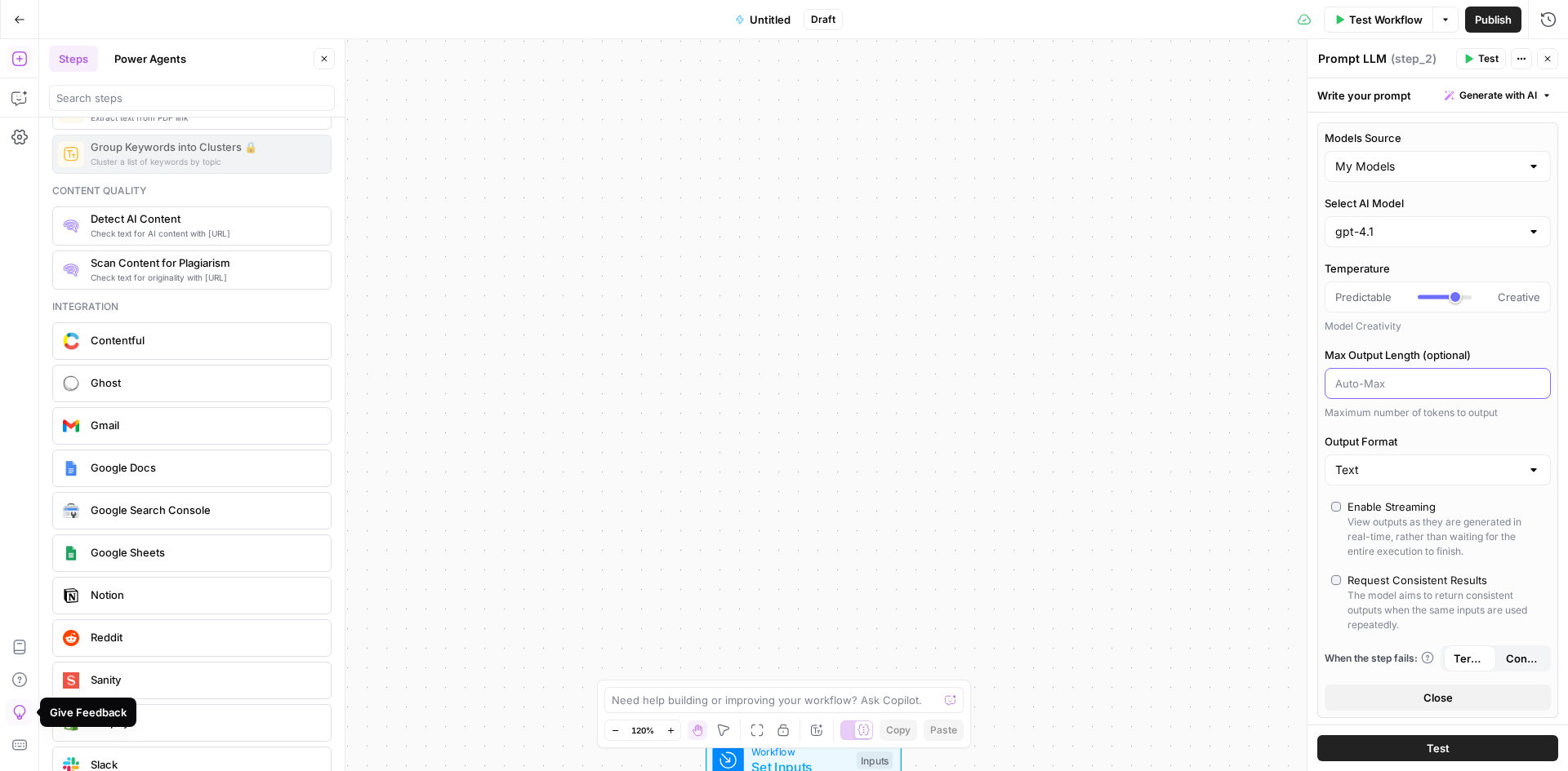
scroll to position [2767, 0]
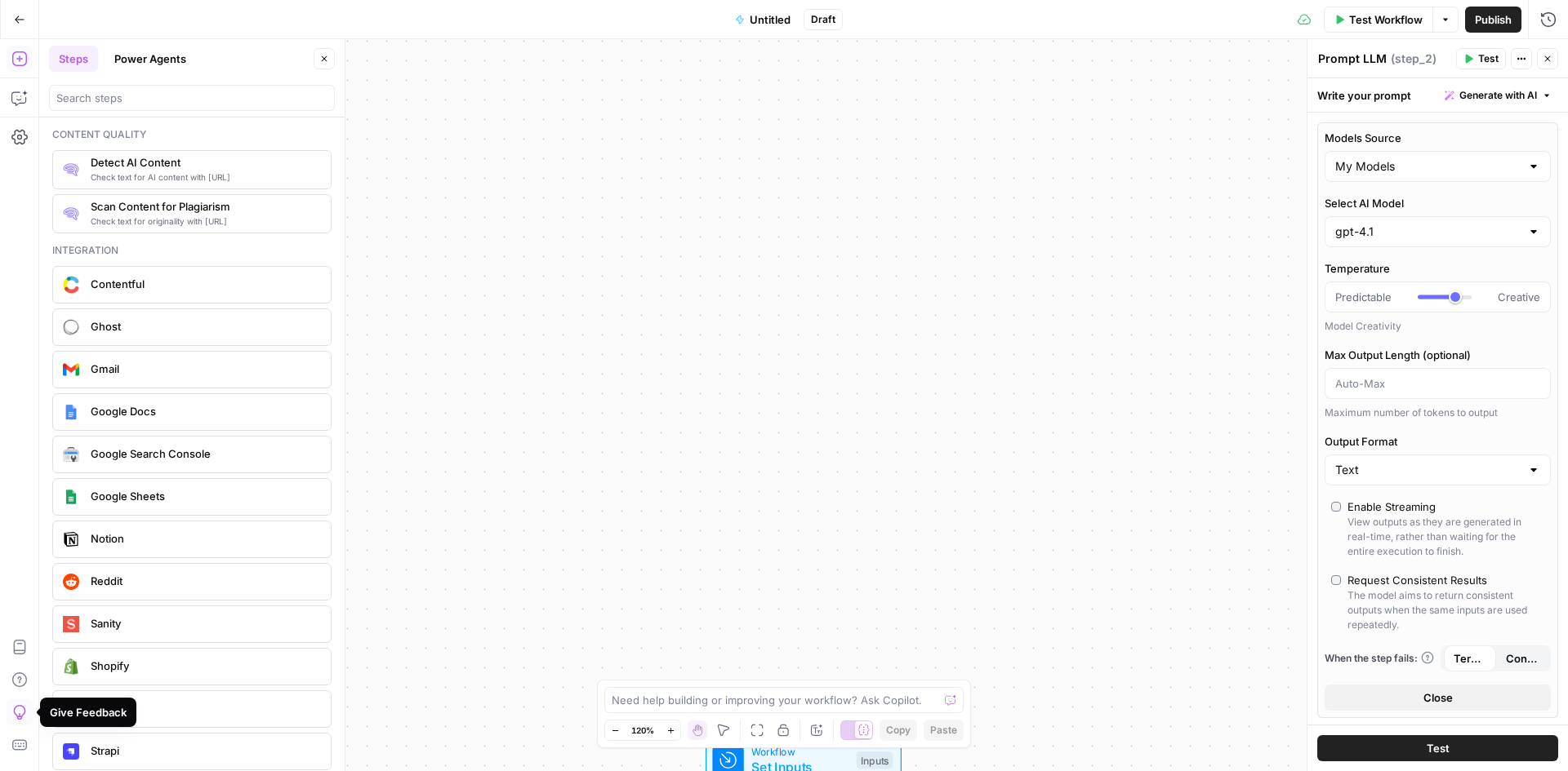
click at [211, 465] on div "Google Search Console" at bounding box center [191, 454] width 266 height 26
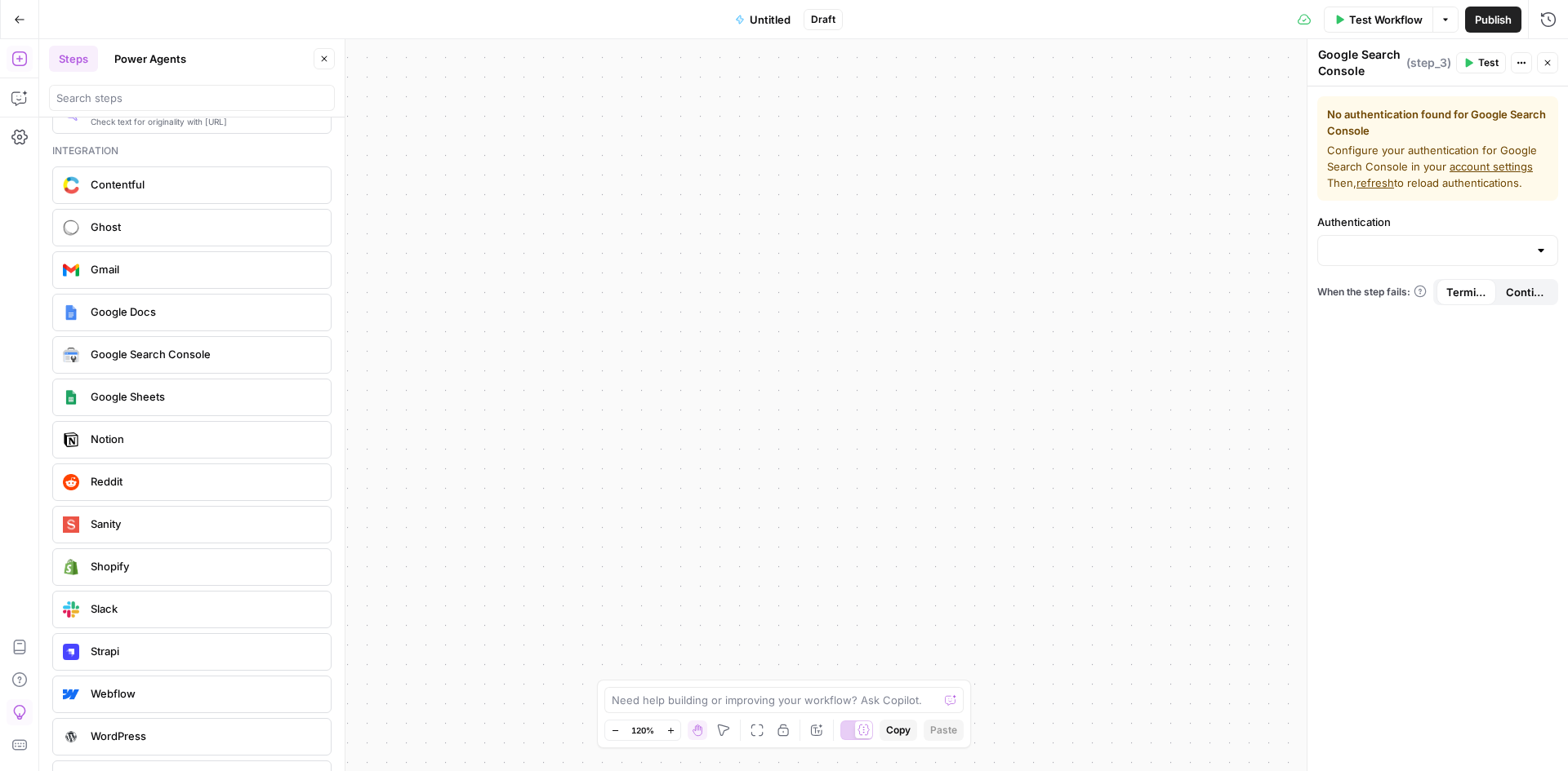
scroll to position [2904, 0]
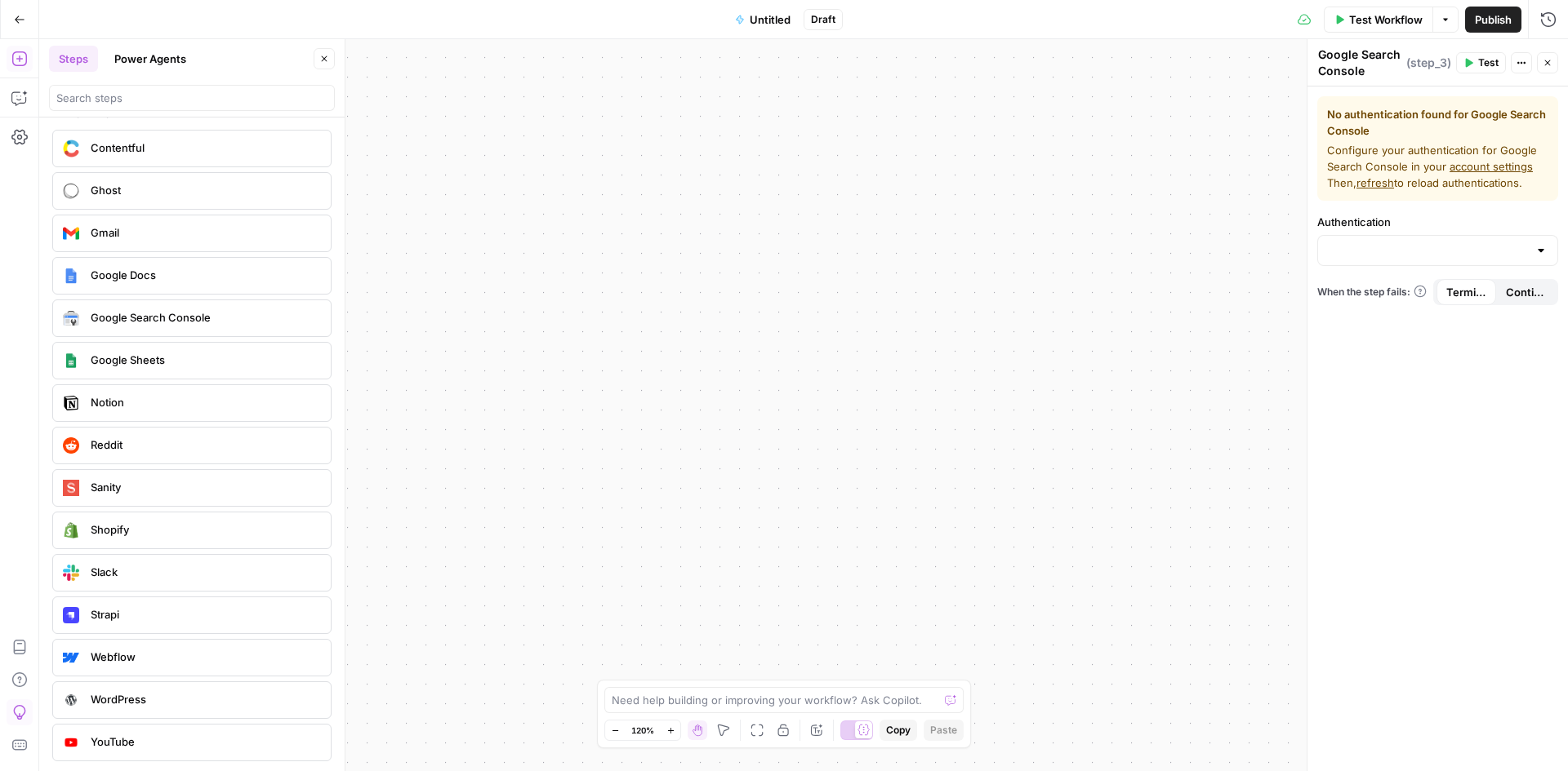
click at [1131, 10] on div "Test Workflow Options Publish Run History" at bounding box center [1205, 19] width 725 height 38
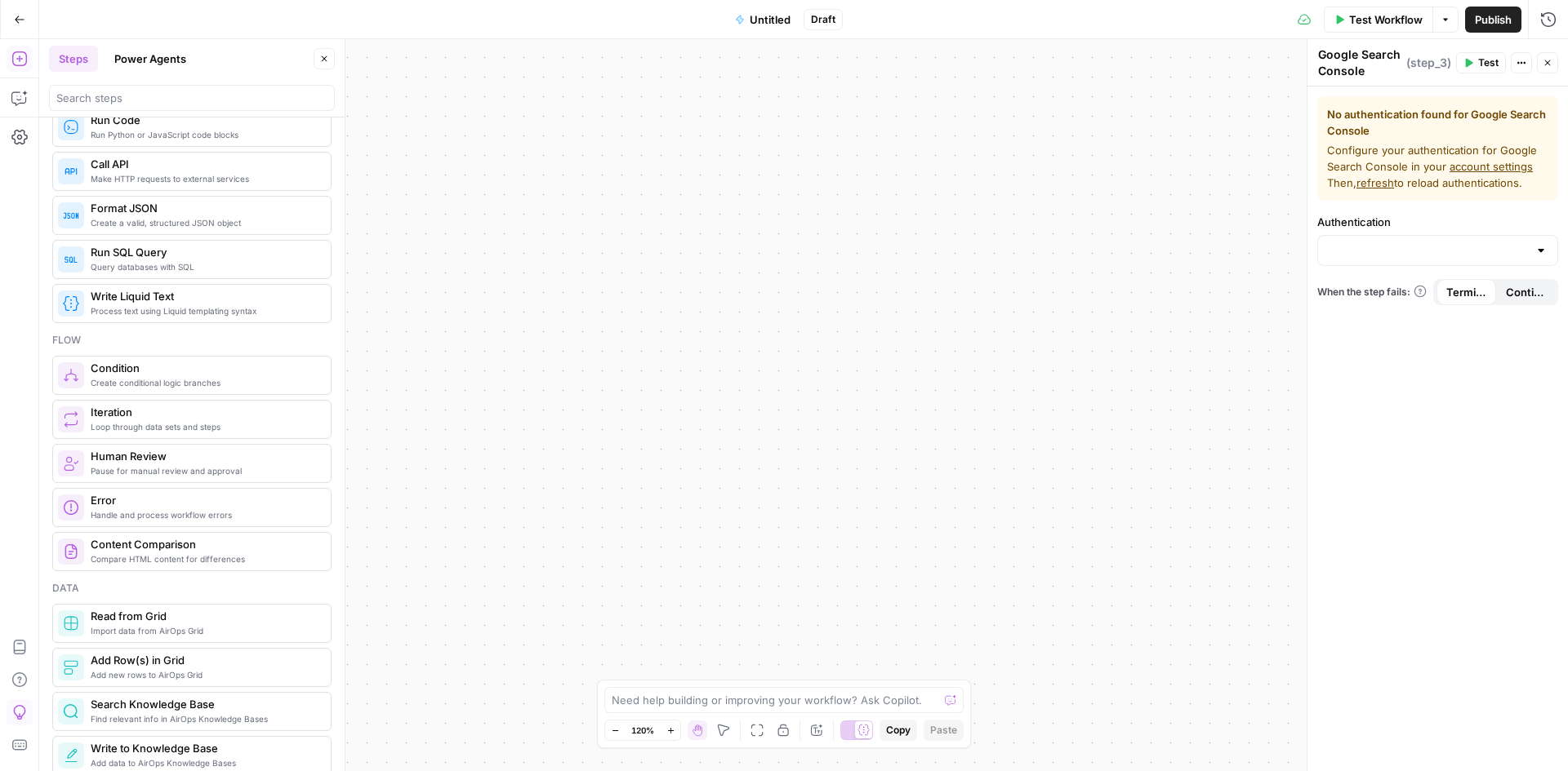
scroll to position [0, 0]
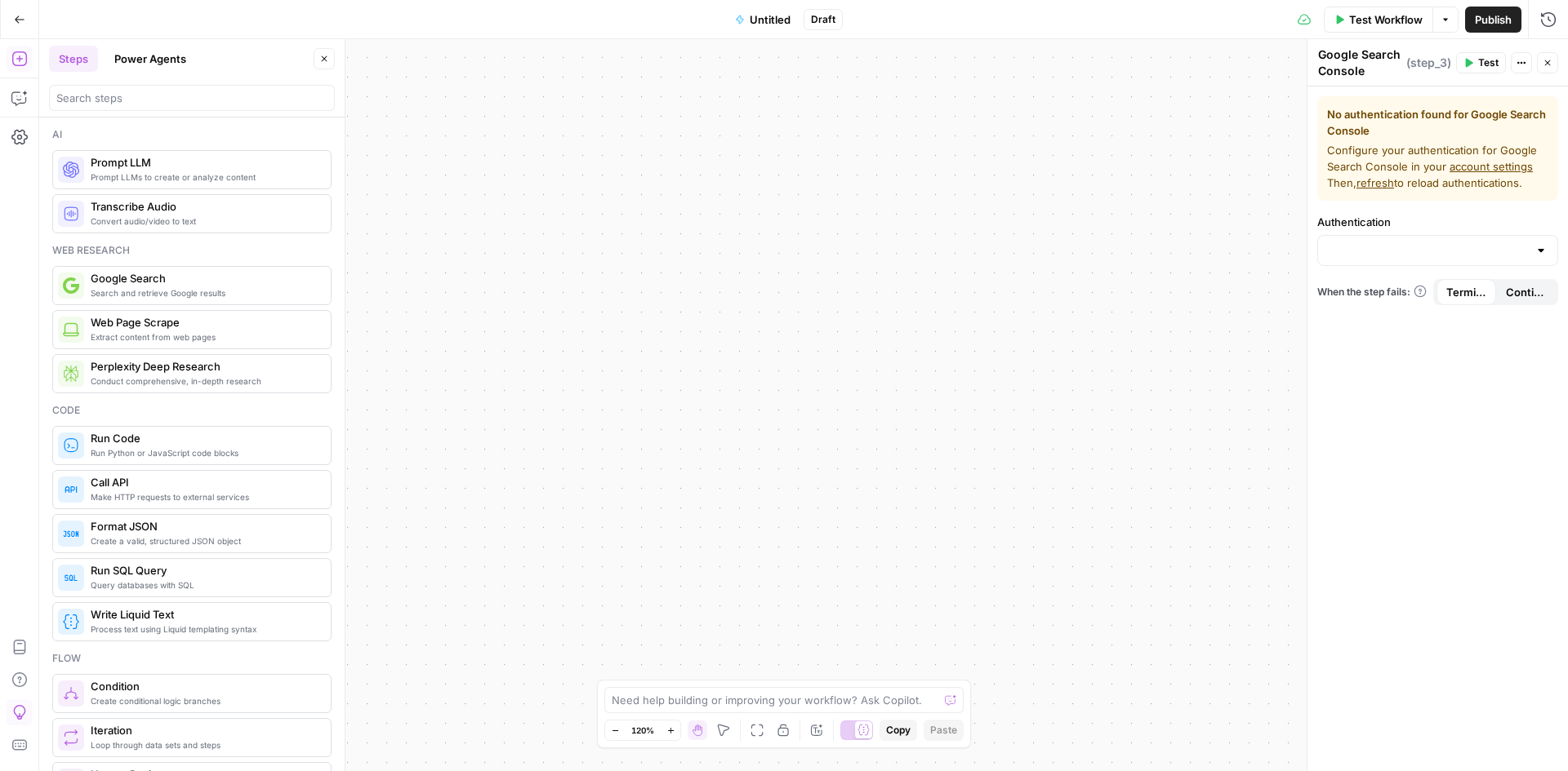
click at [234, 330] on span "Web Page Scrape" at bounding box center [204, 323] width 227 height 16
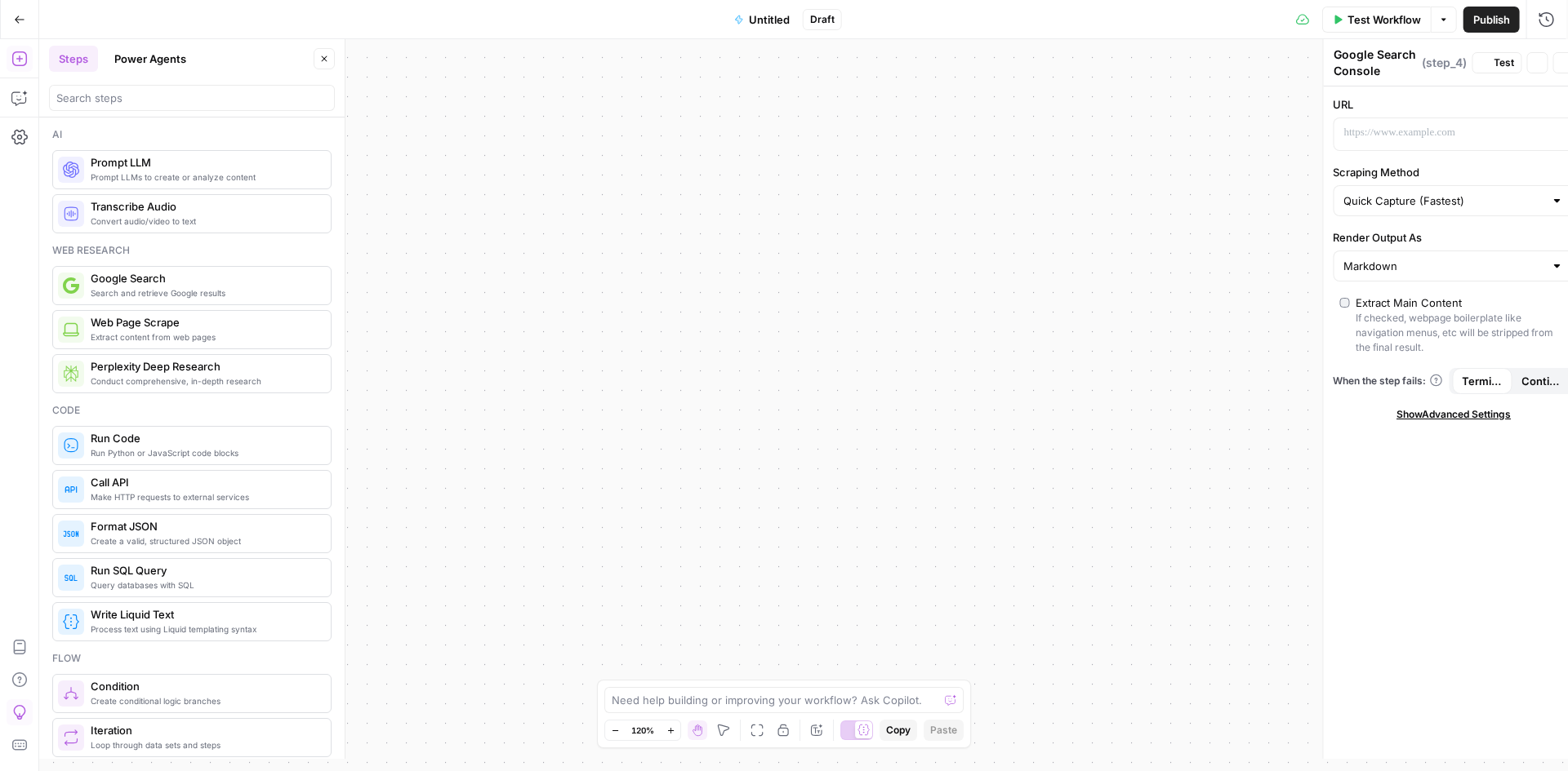
type textarea "Web Page Scrape"
click at [1440, 138] on p at bounding box center [1425, 133] width 194 height 16
click at [1449, 421] on span "Show Advanced Settings" at bounding box center [1438, 415] width 114 height 14
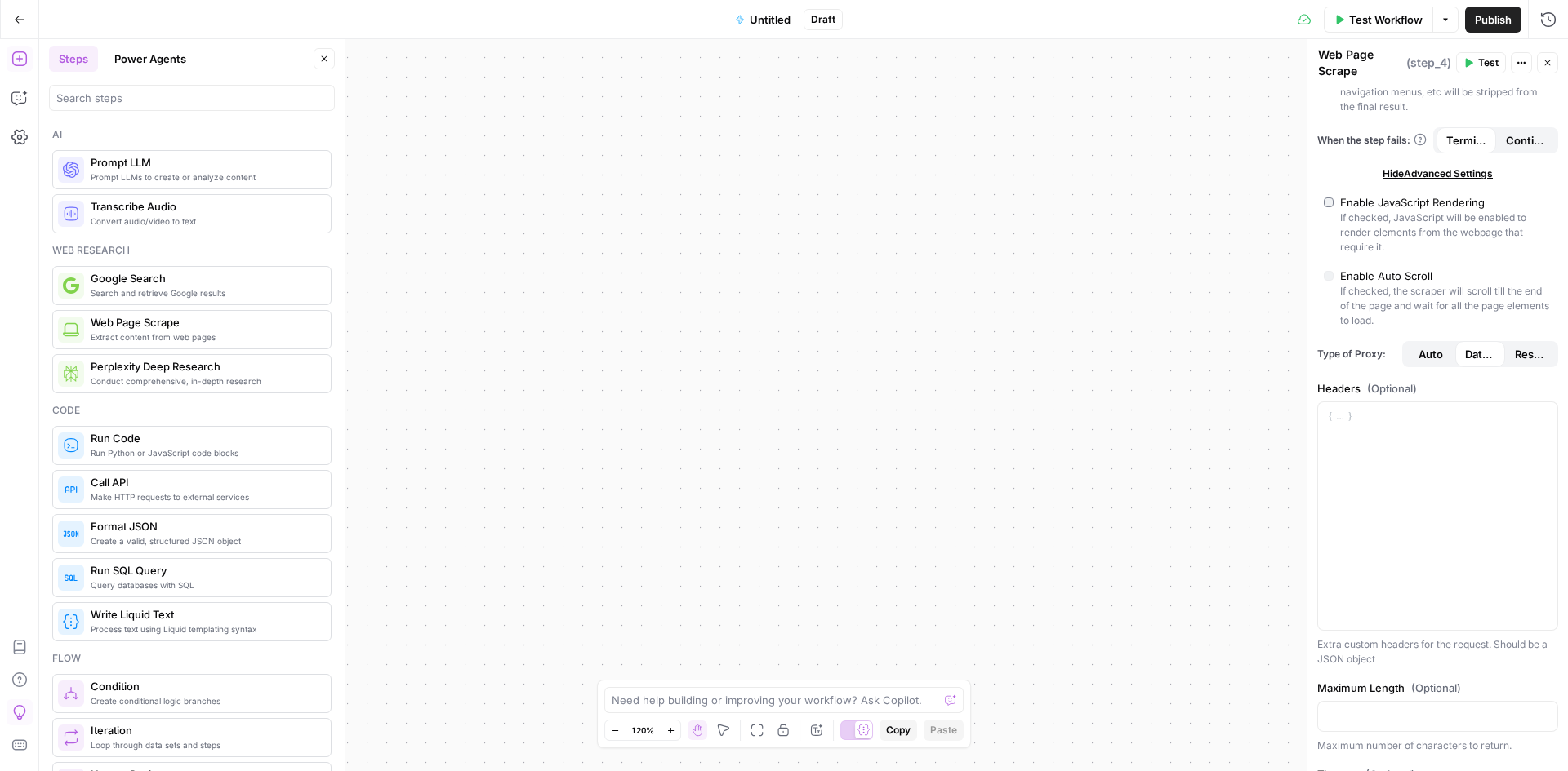
scroll to position [272, 0]
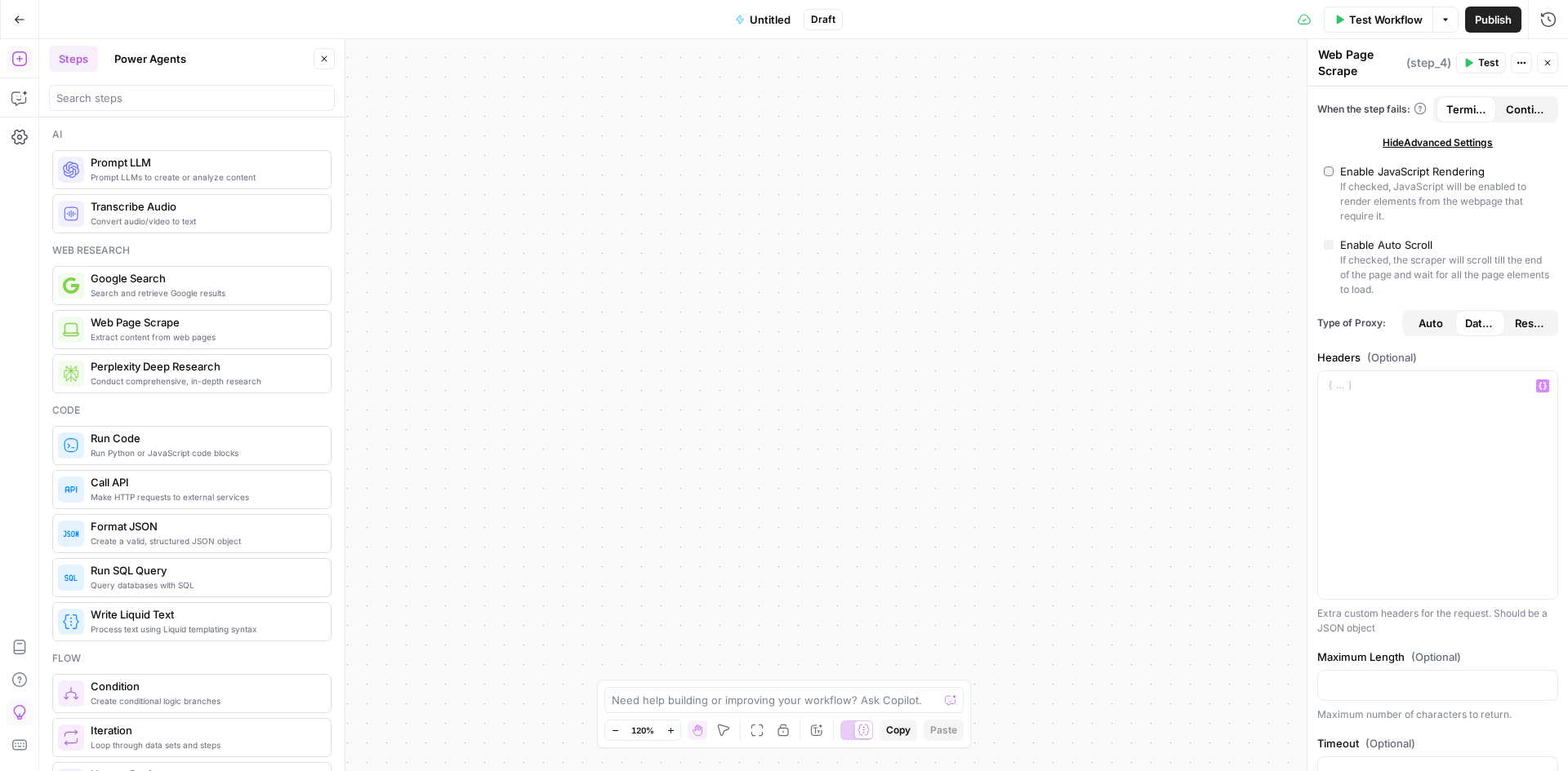
click at [1515, 325] on span "Residential" at bounding box center [1530, 323] width 30 height 16
type input "Custom"
click at [1471, 327] on span "Datacenter" at bounding box center [1480, 323] width 30 height 16
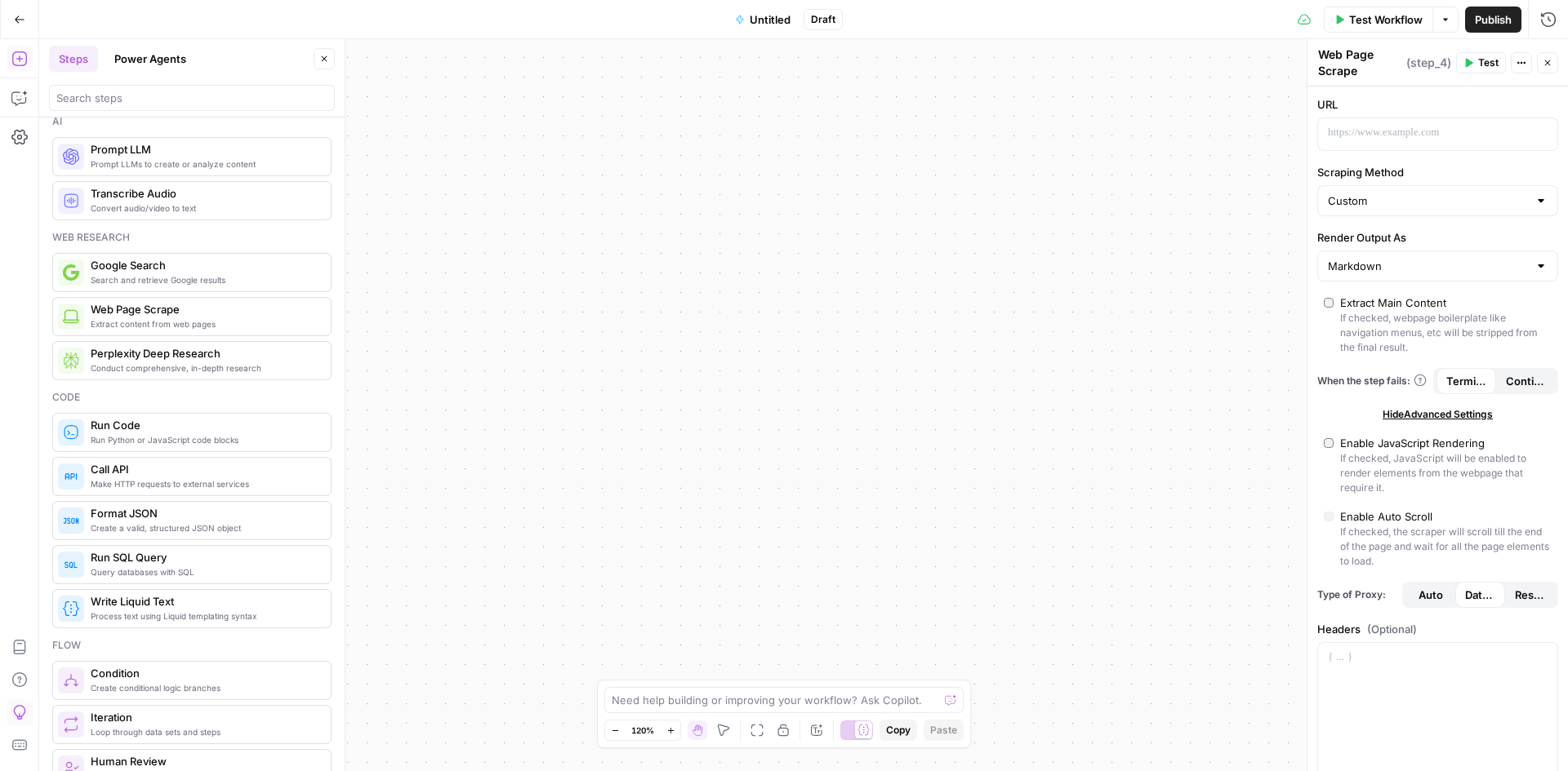
scroll to position [0, 0]
